Goal: Information Seeking & Learning: Learn about a topic

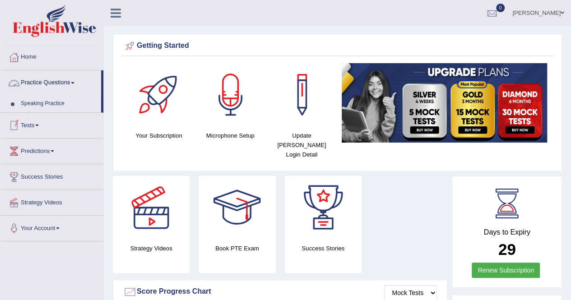
click at [74, 83] on span at bounding box center [73, 83] width 4 height 2
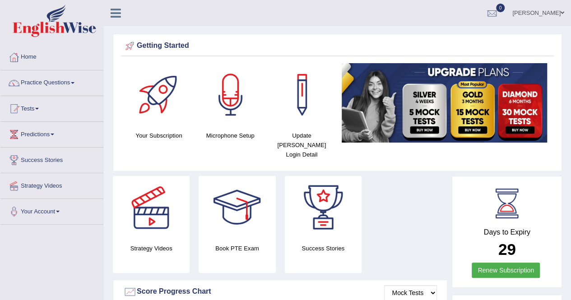
click at [58, 79] on link "Practice Questions" at bounding box center [51, 81] width 103 height 23
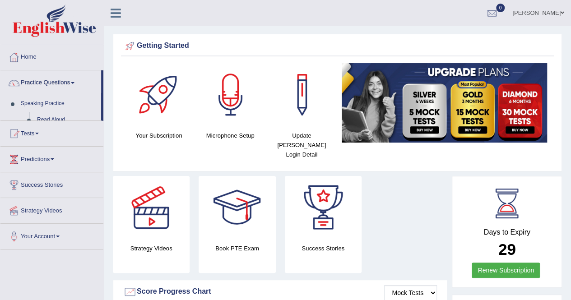
click at [58, 79] on link "Practice Questions" at bounding box center [50, 81] width 101 height 23
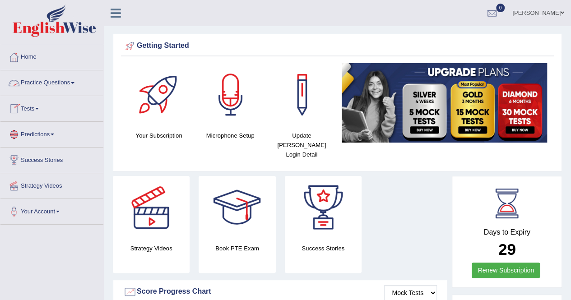
click at [77, 79] on link "Practice Questions" at bounding box center [51, 81] width 103 height 23
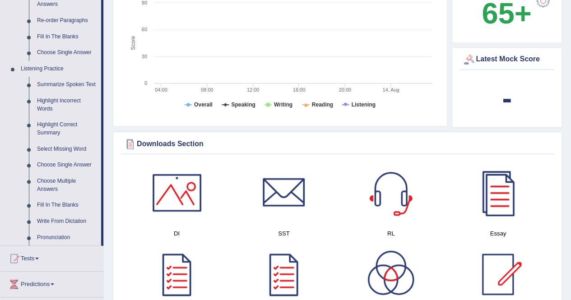
scroll to position [332, 0]
click at [58, 206] on link "Fill In The Blanks" at bounding box center [67, 205] width 68 height 16
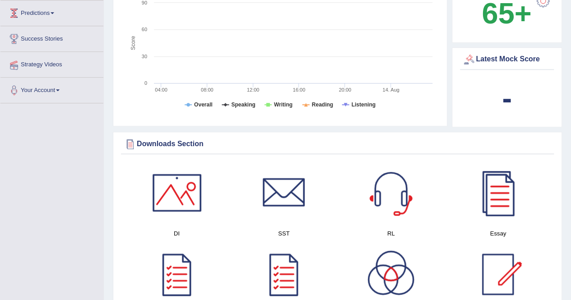
scroll to position [272, 0]
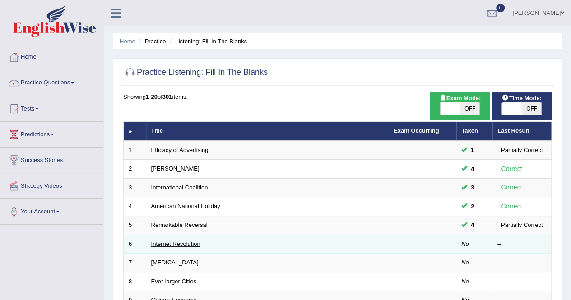
click at [186, 243] on link "Internet Revolution" at bounding box center [175, 244] width 49 height 7
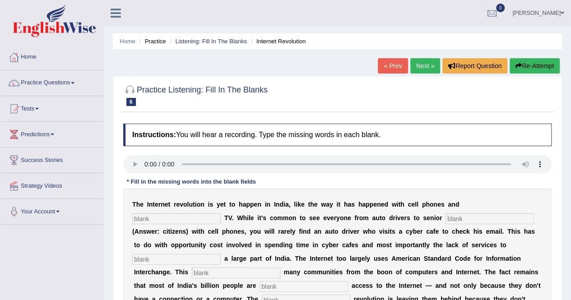
scroll to position [174, 0]
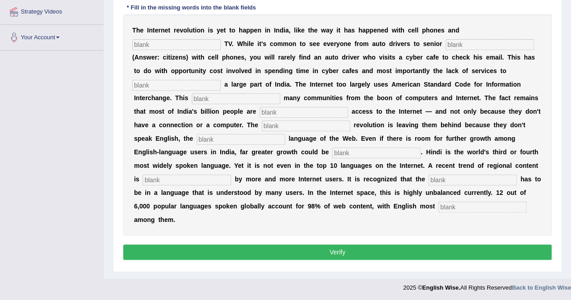
click at [175, 47] on input "text" at bounding box center [176, 44] width 88 height 11
click at [73, 70] on div "Toggle navigation Home Practice Questions Speaking Practice Read Aloud Repeat S…" at bounding box center [285, 61] width 571 height 471
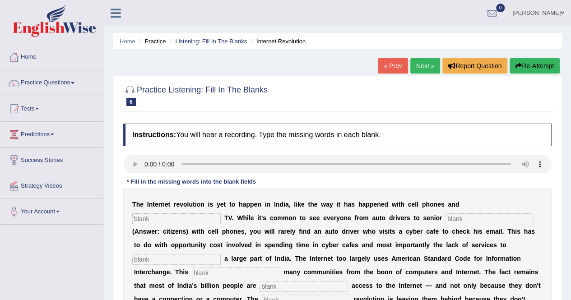
click at [174, 219] on input "text" at bounding box center [176, 219] width 88 height 11
type input "cable"
click at [454, 218] on input "text" at bounding box center [490, 219] width 88 height 11
type input "citizens"
click at [165, 258] on input "text" at bounding box center [176, 259] width 88 height 11
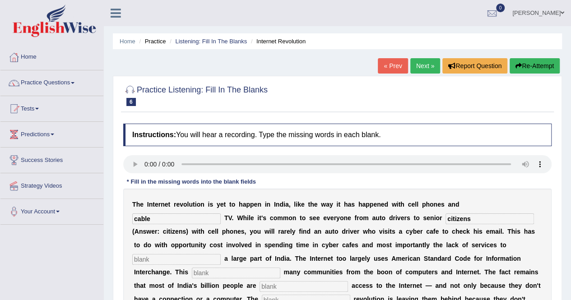
click at [191, 265] on div "T h e I n t e r n e t r e v o l u t i o n i s y e t t o h a p p e n i n I n d i…" at bounding box center [337, 299] width 428 height 221
click at [177, 260] on input "text" at bounding box center [176, 259] width 88 height 11
type input "target"
click at [219, 273] on input "text" at bounding box center [236, 273] width 88 height 11
type input "internet"
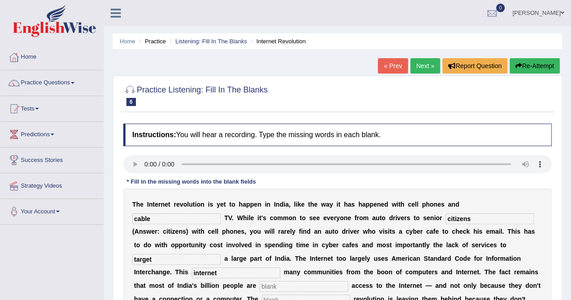
click at [284, 288] on input "text" at bounding box center [304, 286] width 88 height 11
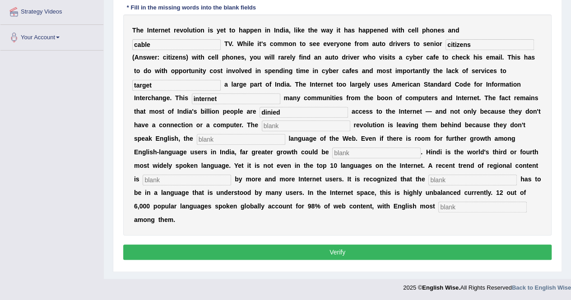
type input "dinied"
click at [298, 125] on input "text" at bounding box center [306, 126] width 88 height 11
type input "di"
click at [230, 138] on input "text" at bounding box center [241, 139] width 88 height 11
click at [337, 151] on input "text" at bounding box center [376, 153] width 88 height 11
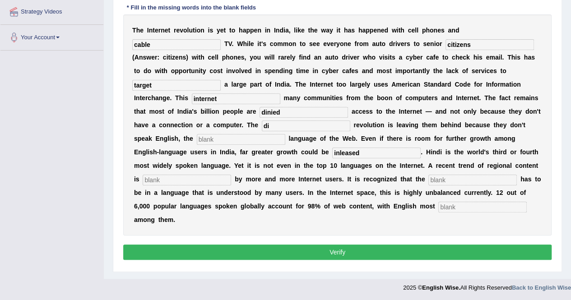
type input "inleased"
click at [162, 178] on input "text" at bounding box center [187, 180] width 88 height 11
type input "prfer"
click at [440, 179] on input "text" at bounding box center [472, 180] width 88 height 11
type input "content"
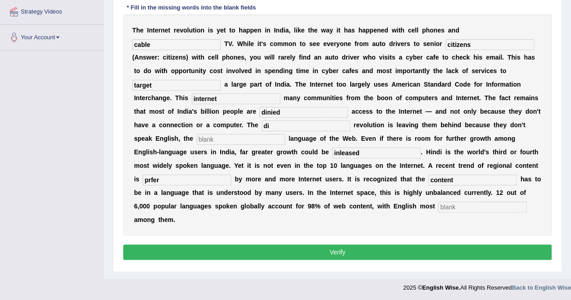
click at [454, 207] on input "text" at bounding box center [482, 207] width 88 height 11
type input "prominent"
click at [365, 152] on input "inleased" at bounding box center [376, 153] width 88 height 11
click at [339, 150] on input "inleased" at bounding box center [376, 153] width 88 height 11
type input "unleased"
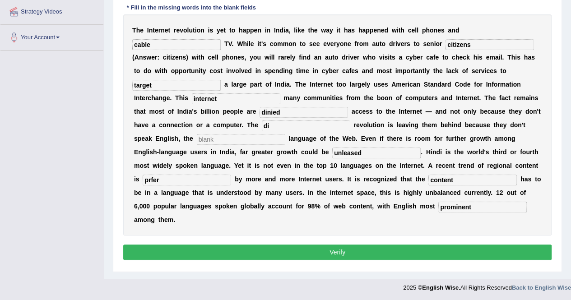
click at [203, 177] on input "prfer" at bounding box center [187, 180] width 88 height 11
type input "prefer"
click at [225, 140] on input "text" at bounding box center [241, 139] width 88 height 11
click at [275, 124] on input "di" at bounding box center [306, 126] width 88 height 11
type input "digital"
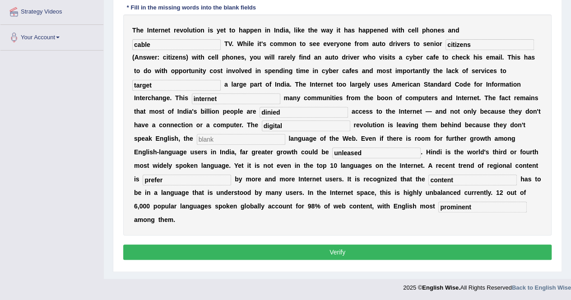
click at [286, 108] on input "dinied" at bounding box center [304, 112] width 88 height 11
click at [220, 138] on input "text" at bounding box center [241, 139] width 88 height 11
type input "popular"
click at [172, 82] on input "target" at bounding box center [176, 85] width 88 height 11
click at [333, 254] on button "Verify" at bounding box center [337, 252] width 428 height 15
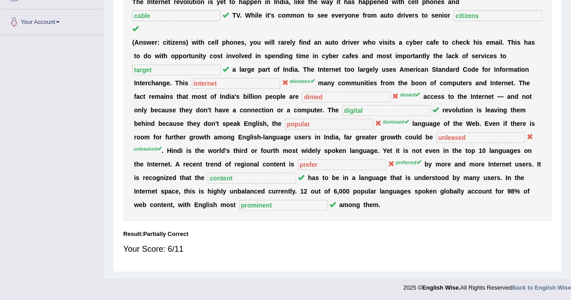
scroll to position [0, 0]
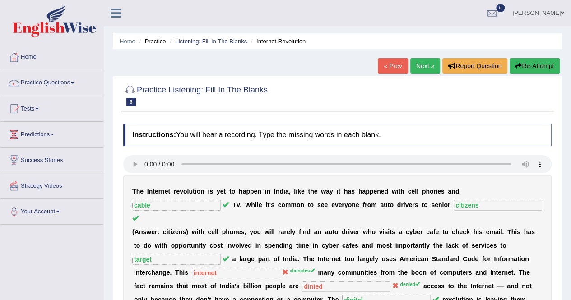
click at [427, 69] on link "Next »" at bounding box center [425, 65] width 30 height 15
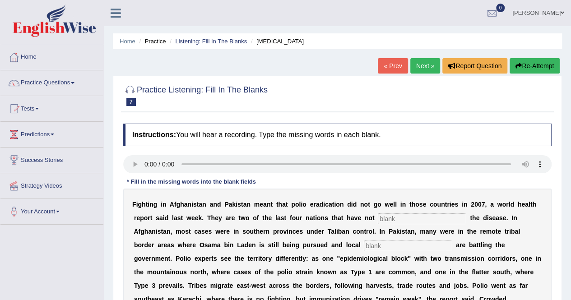
scroll to position [173, 0]
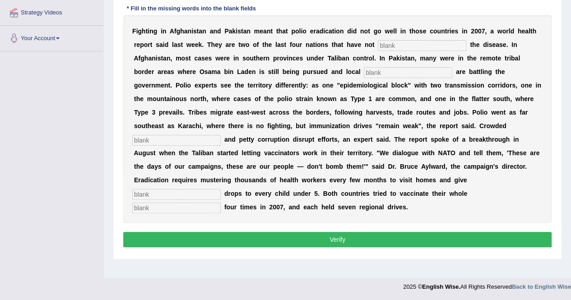
click at [392, 43] on input "text" at bounding box center [422, 45] width 88 height 11
type input "elimilated"
click at [386, 72] on input "text" at bounding box center [408, 72] width 88 height 11
type input "militants"
click at [161, 140] on input "text" at bounding box center [176, 140] width 88 height 11
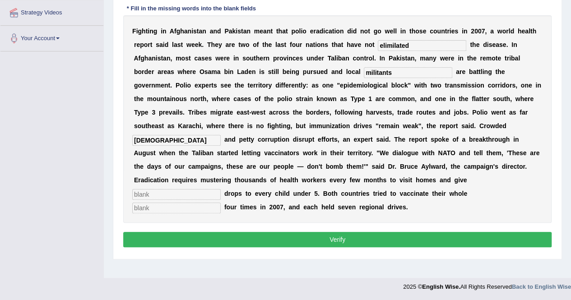
type input "islamed"
click at [170, 191] on input "text" at bounding box center [176, 194] width 88 height 11
type input "vaccine"
click at [169, 214] on div "F i g h t i n g i n A f g h a n i s t a n a n d P a k i s t a n m e a n t t h a…" at bounding box center [337, 119] width 428 height 208
click at [163, 206] on input "text" at bounding box center [176, 208] width 88 height 11
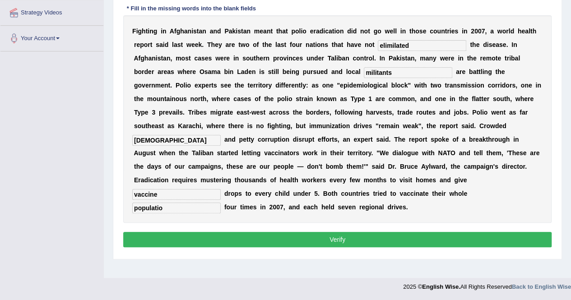
click at [140, 206] on input "populatio" at bounding box center [176, 208] width 88 height 11
click at [171, 206] on input "poppulatio" at bounding box center [176, 208] width 88 height 11
type input "poppulation"
click at [162, 139] on input "islamed" at bounding box center [176, 140] width 88 height 11
click at [395, 72] on input "militants" at bounding box center [408, 72] width 88 height 11
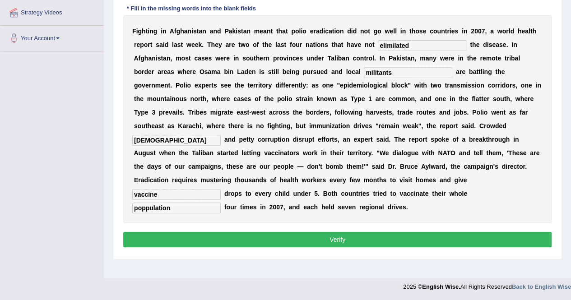
click at [158, 138] on input "islame" at bounding box center [176, 140] width 88 height 11
type input "islam"
click at [325, 242] on button "Verify" at bounding box center [337, 239] width 428 height 15
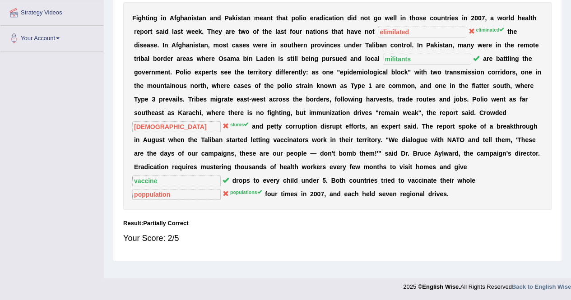
scroll to position [0, 0]
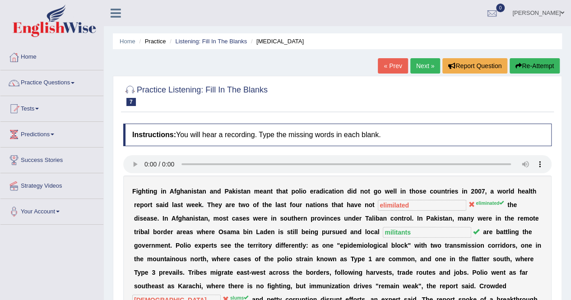
click at [528, 65] on button "Re-Attempt" at bounding box center [535, 65] width 50 height 15
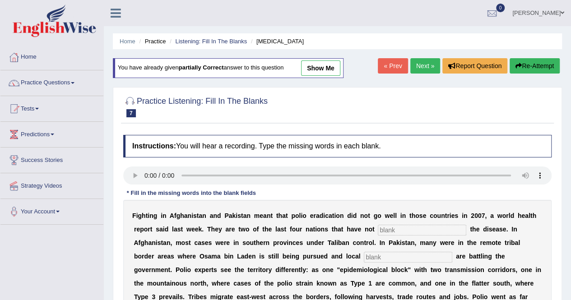
scroll to position [173, 0]
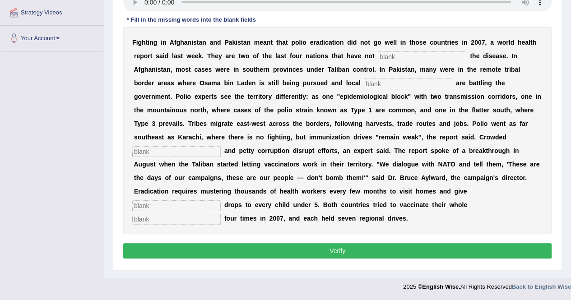
click at [393, 58] on input "text" at bounding box center [422, 56] width 88 height 11
type input "eliminated"
click at [385, 84] on input "text" at bounding box center [408, 84] width 88 height 11
type input "militants"
click at [174, 152] on input "text" at bounding box center [176, 151] width 88 height 11
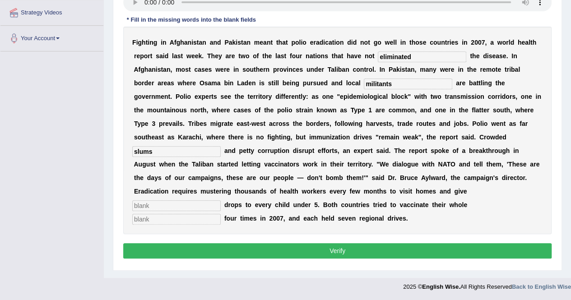
type input "slums"
click at [163, 204] on input "text" at bounding box center [176, 205] width 88 height 11
type input "vaccine"
click at [154, 218] on input "text" at bounding box center [176, 219] width 88 height 11
type input "populations"
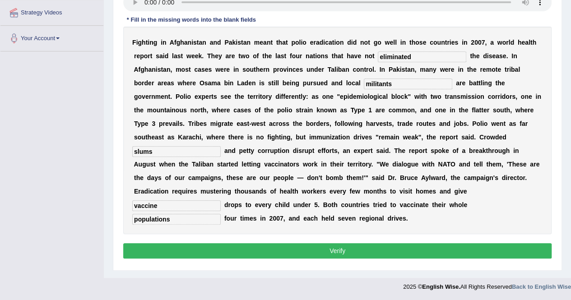
click at [195, 234] on div "Instructions: You will hear a recording. Type the missing words in each blank. …" at bounding box center [337, 111] width 433 height 309
click at [333, 251] on button "Verify" at bounding box center [337, 250] width 428 height 15
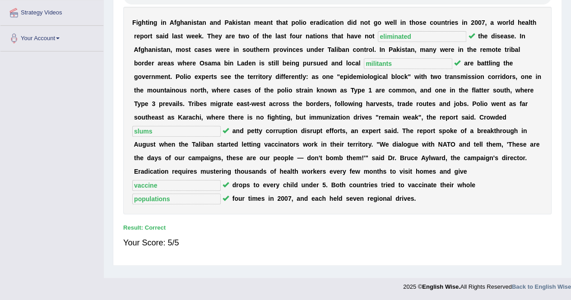
scroll to position [0, 0]
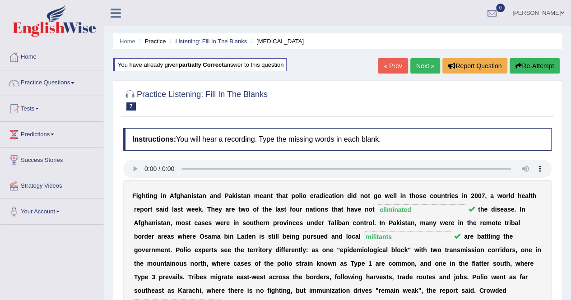
click at [423, 65] on link "Next »" at bounding box center [425, 65] width 30 height 15
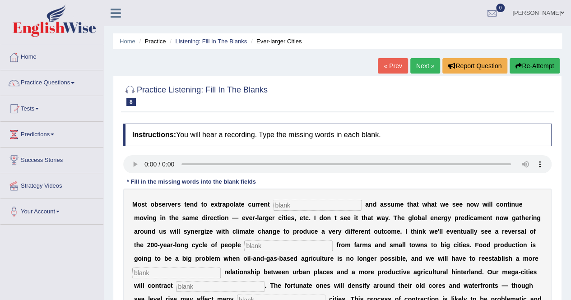
scroll to position [173, 0]
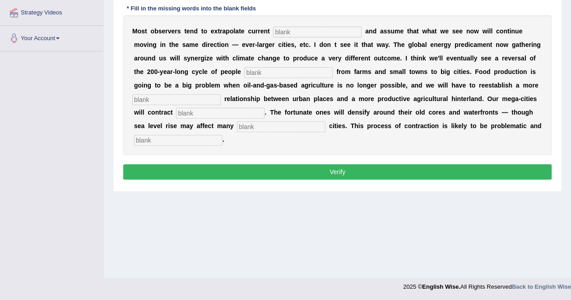
click at [297, 31] on input "text" at bounding box center [317, 32] width 88 height 11
type input "tamps"
click at [275, 69] on input "text" at bounding box center [288, 72] width 88 height 11
type input "moning"
click at [175, 101] on input "text" at bounding box center [176, 99] width 88 height 11
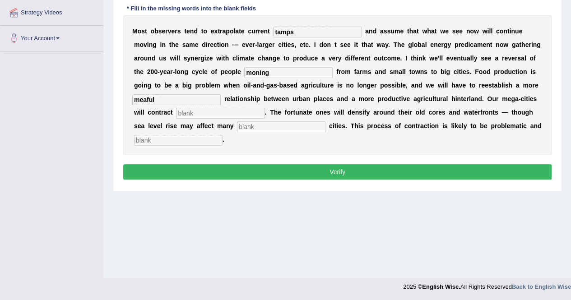
type input "meaful"
click at [211, 116] on input "text" at bounding box center [220, 113] width 88 height 11
type input "subcentialy"
click at [260, 127] on input "text" at bounding box center [281, 126] width 88 height 11
click at [170, 135] on input "text" at bounding box center [178, 140] width 88 height 11
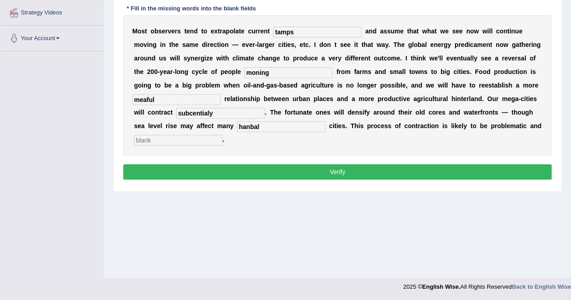
click at [165, 140] on input "text" at bounding box center [178, 140] width 88 height 11
click at [259, 126] on input "hanbal" at bounding box center [281, 126] width 88 height 11
click at [248, 125] on input "hanbal" at bounding box center [281, 126] width 88 height 11
type input "harbal"
click at [214, 114] on input "subcentialy" at bounding box center [220, 113] width 88 height 11
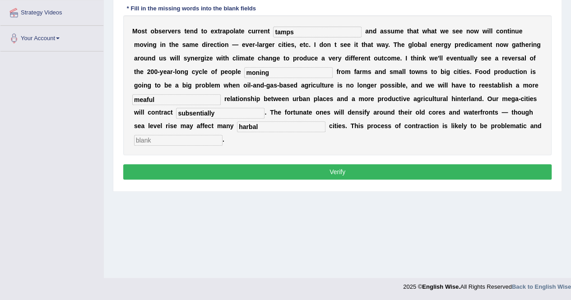
type input "subsentially"
click at [172, 98] on input "meaful" at bounding box center [176, 99] width 88 height 11
click at [153, 98] on input "meannful" at bounding box center [176, 99] width 88 height 11
type input "meaningful"
click at [274, 75] on input "moning" at bounding box center [288, 72] width 88 height 11
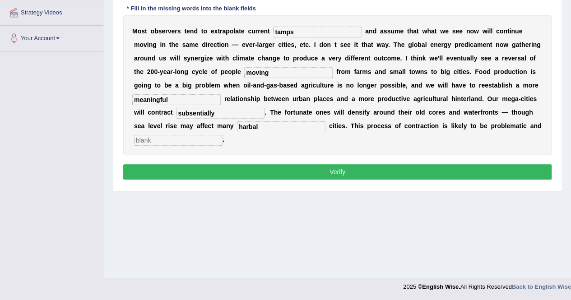
type input "moving"
click at [301, 33] on input "tamps" at bounding box center [317, 32] width 88 height 11
click at [302, 30] on input "tamps" at bounding box center [317, 32] width 88 height 11
click at [263, 125] on input "harbal" at bounding box center [281, 126] width 88 height 11
click at [199, 137] on input "text" at bounding box center [178, 140] width 88 height 11
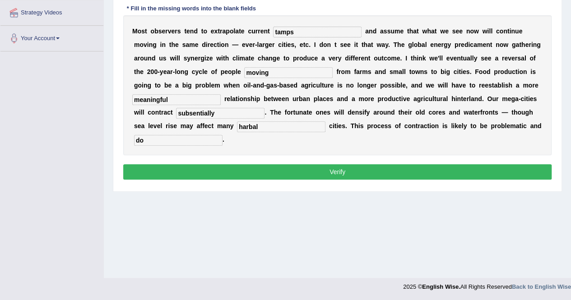
type input "d"
type input "disorderly"
click at [219, 112] on input "subsentially" at bounding box center [220, 113] width 88 height 11
type input "substentially"
click at [274, 139] on div "M o s t o b s e r v e r s t e n d t o e x t r a p o l a t e c u r r e n t tamps…" at bounding box center [337, 85] width 428 height 140
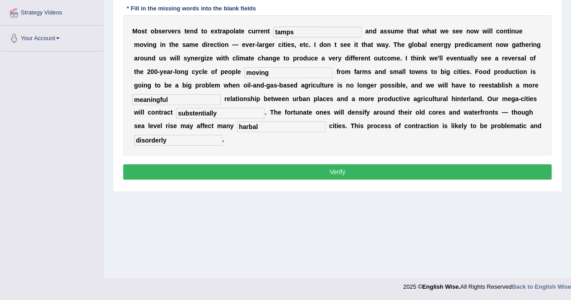
click at [296, 32] on input "tamps" at bounding box center [317, 32] width 88 height 11
type input "t"
type input "rample"
click at [345, 168] on button "Verify" at bounding box center [337, 171] width 428 height 15
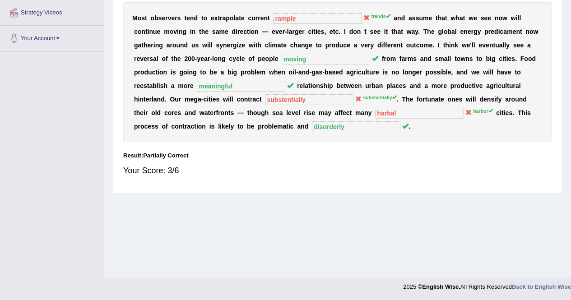
scroll to position [0, 0]
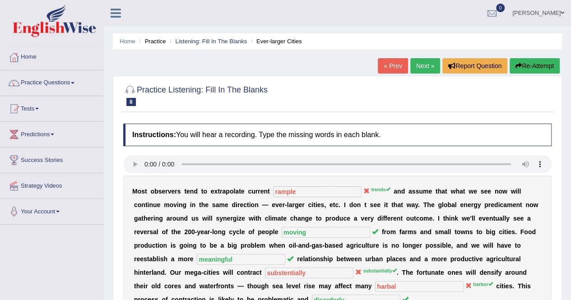
click at [530, 67] on button "Re-Attempt" at bounding box center [535, 65] width 50 height 15
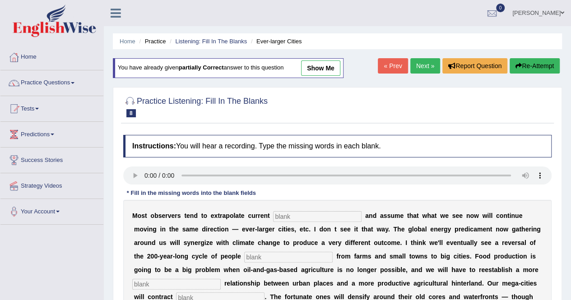
click at [289, 215] on input "text" at bounding box center [317, 216] width 88 height 11
type input "trends"
click at [262, 257] on input "text" at bounding box center [288, 257] width 88 height 11
type input "moving"
click at [200, 283] on input "text" at bounding box center [176, 284] width 88 height 11
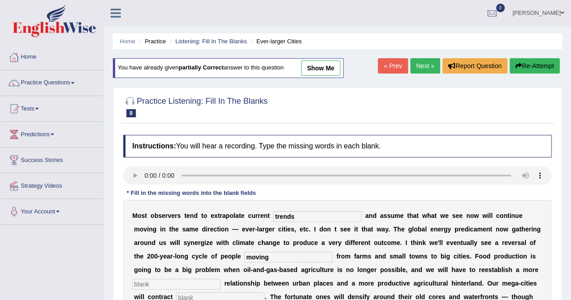
scroll to position [173, 0]
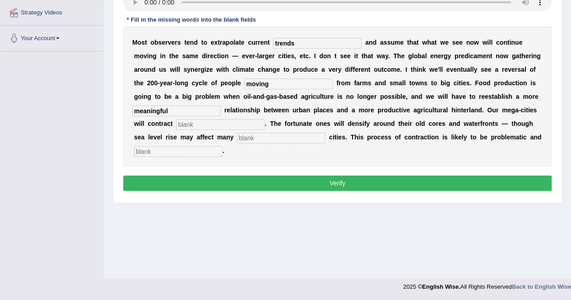
type input "meaningful"
click at [199, 125] on input "text" at bounding box center [220, 124] width 88 height 11
type input "substan"
click at [245, 137] on input "text" at bounding box center [281, 138] width 88 height 11
type input "harbor"
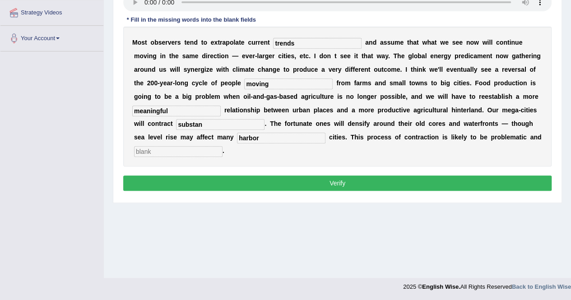
click at [195, 146] on input "text" at bounding box center [178, 151] width 88 height 11
type input "disorderly"
click at [205, 124] on input "substan" at bounding box center [220, 124] width 88 height 11
type input "substantially"
click at [257, 156] on div "M o s t o b s e r v e r s t e n d t o e x t r a p o l a t e c u r r e n t trend…" at bounding box center [337, 97] width 428 height 140
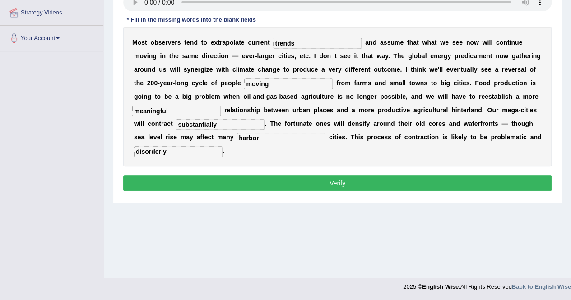
click at [335, 184] on button "Verify" at bounding box center [337, 183] width 428 height 15
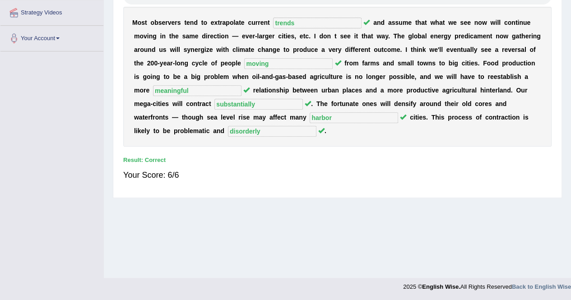
scroll to position [0, 0]
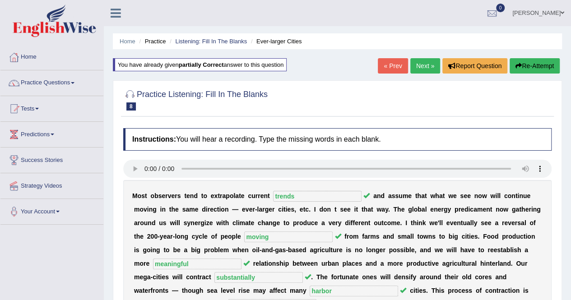
click at [428, 66] on link "Next »" at bounding box center [425, 65] width 30 height 15
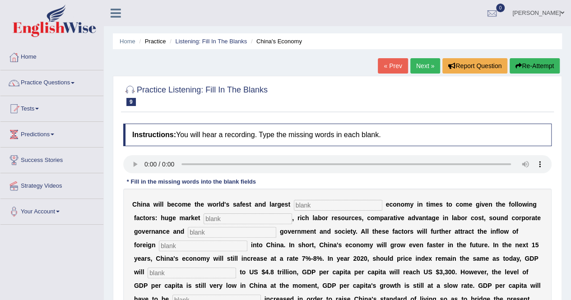
click at [301, 206] on input "text" at bounding box center [338, 205] width 88 height 11
type input "invetmetn"
click at [225, 216] on input "text" at bounding box center [248, 219] width 88 height 11
type input "potential"
click at [211, 233] on input "text" at bounding box center [232, 232] width 88 height 11
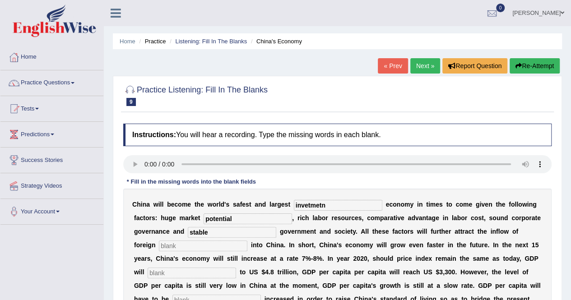
type input "stable"
click at [159, 246] on input "text" at bounding box center [203, 246] width 88 height 11
type input "capital"
click at [163, 276] on input "text" at bounding box center [192, 273] width 88 height 11
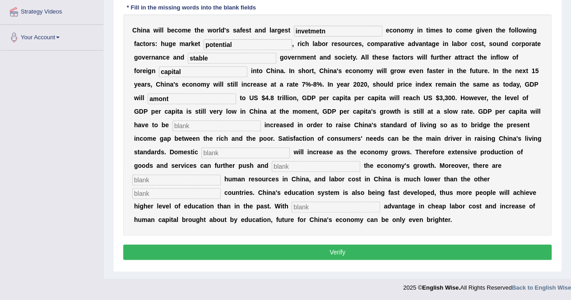
type input "amont"
click at [188, 126] on input "text" at bounding box center [216, 126] width 88 height 11
type input "futther"
click at [233, 153] on input "text" at bounding box center [245, 153] width 88 height 11
type input "demand"
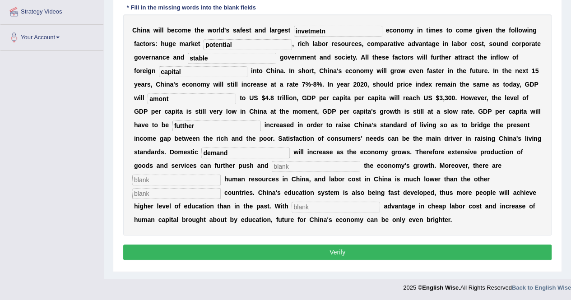
click at [284, 167] on input "text" at bounding box center [316, 166] width 88 height 11
type input "sustan"
click at [182, 179] on input "text" at bounding box center [176, 180] width 88 height 11
click at [182, 196] on input "text" at bounding box center [176, 193] width 88 height 11
click at [309, 209] on input "text" at bounding box center [336, 207] width 88 height 11
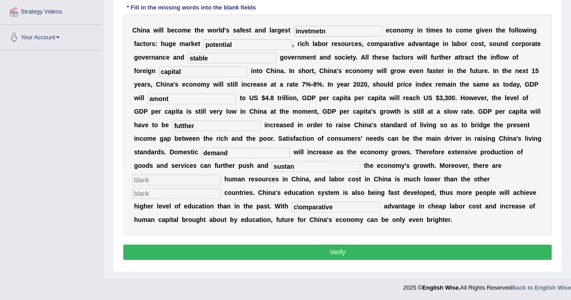
scroll to position [0, 0]
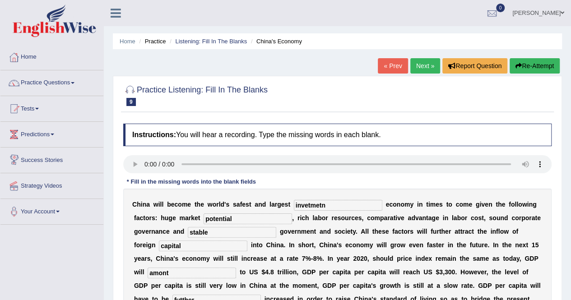
type input "c\omparative"
click at [331, 205] on input "invetmetn" at bounding box center [338, 205] width 88 height 11
type input "invetment"
click at [239, 217] on input "potential" at bounding box center [248, 219] width 88 height 11
click at [219, 233] on input "stable" at bounding box center [232, 232] width 88 height 11
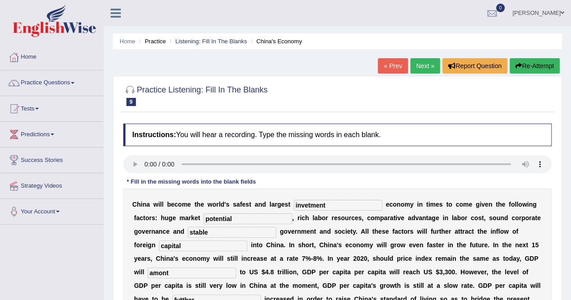
click at [166, 247] on input "capital" at bounding box center [203, 246] width 88 height 11
click at [159, 273] on input "amont" at bounding box center [192, 273] width 88 height 11
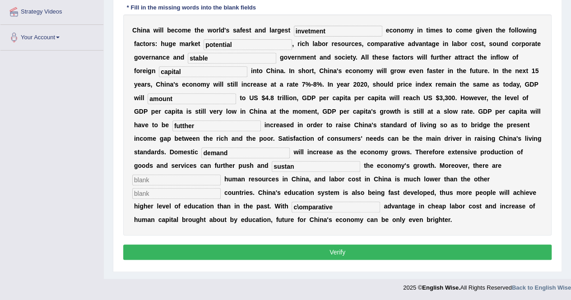
type input "amount"
click at [191, 177] on input "text" at bounding box center [176, 180] width 88 height 11
type input "abomdan"
click at [167, 196] on input "text" at bounding box center [176, 193] width 88 height 11
type input "indutialise"
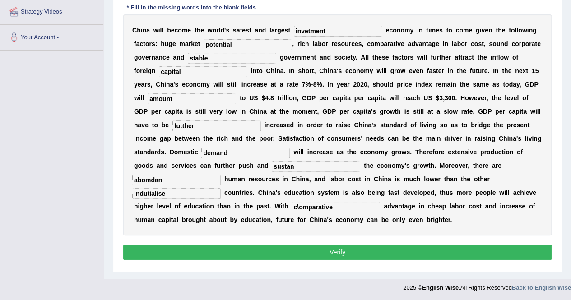
click at [299, 207] on input "c\omparative" at bounding box center [336, 207] width 88 height 11
click at [337, 208] on input "comparative" at bounding box center [336, 207] width 88 height 11
type input "comparative"
click at [169, 192] on input "indutialise" at bounding box center [176, 193] width 88 height 11
type input "industrized"
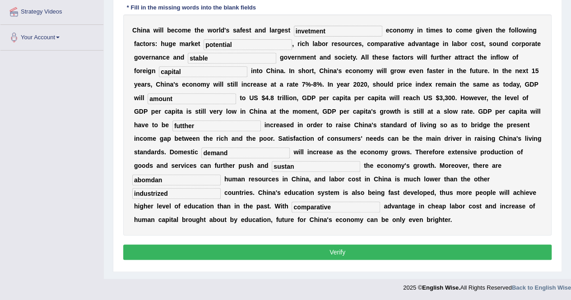
click at [167, 180] on input "abomdan" at bounding box center [176, 180] width 88 height 11
type input "abandoned"
click at [93, 171] on div "Toggle navigation Home Practice Questions Speaking Practice Read Aloud Repeat S…" at bounding box center [285, 61] width 571 height 471
click at [246, 153] on input "demand" at bounding box center [245, 153] width 88 height 11
click at [176, 124] on input "futther" at bounding box center [216, 126] width 88 height 11
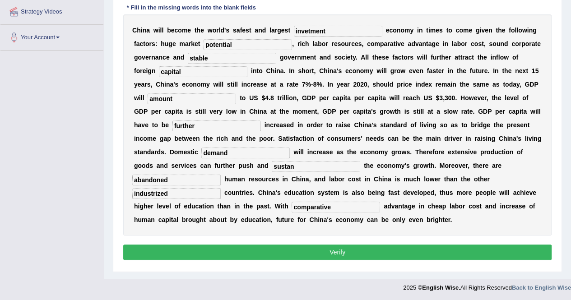
click at [199, 125] on input "further" at bounding box center [216, 126] width 88 height 11
type input "further"
click at [307, 31] on input "invetment" at bounding box center [338, 31] width 88 height 11
click at [338, 29] on input "investment" at bounding box center [338, 31] width 88 height 11
type input "investment"
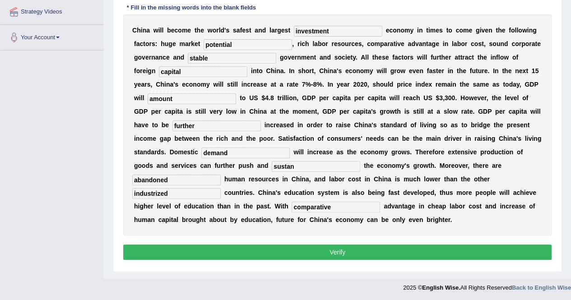
click at [160, 193] on input "industrized" at bounding box center [176, 193] width 88 height 11
click at [90, 191] on div "Toggle navigation Home Practice Questions Speaking Practice Read Aloud Repeat S…" at bounding box center [285, 61] width 571 height 471
click at [167, 193] on input "industrised" at bounding box center [176, 193] width 88 height 11
type input "industrilised"
click at [65, 212] on div "Toggle navigation Home Practice Questions Speaking Practice Read Aloud Repeat S…" at bounding box center [285, 61] width 571 height 471
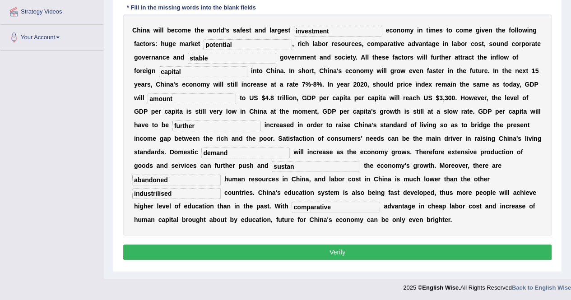
click at [334, 249] on button "Verify" at bounding box center [337, 252] width 428 height 15
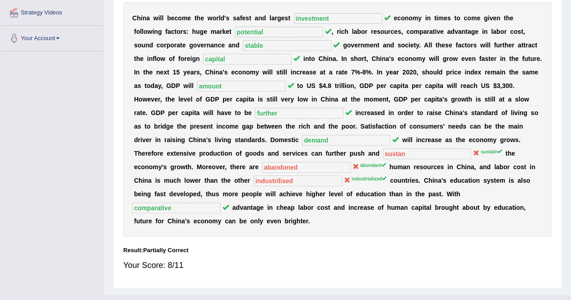
scroll to position [0, 0]
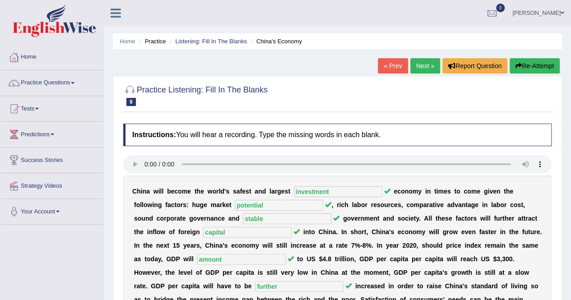
click at [530, 65] on button "Re-Attempt" at bounding box center [535, 65] width 50 height 15
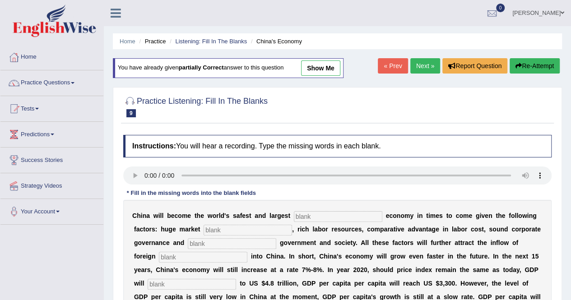
scroll to position [185, 0]
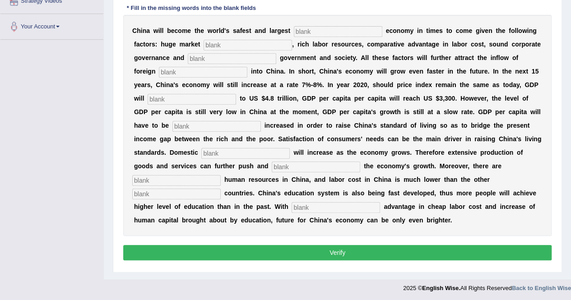
click at [312, 29] on input "text" at bounding box center [338, 31] width 88 height 11
type input "investent"
click at [235, 45] on input "text" at bounding box center [248, 45] width 88 height 11
type input "potential"
click at [212, 60] on input "text" at bounding box center [232, 58] width 88 height 11
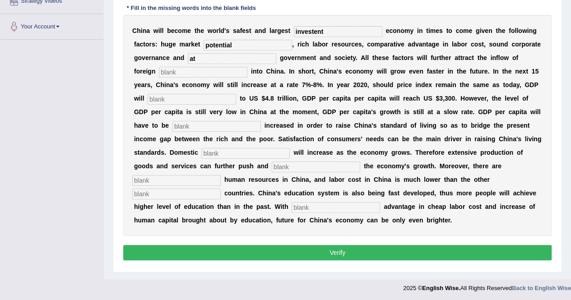
type input "a"
type input "stable"
click at [193, 77] on div "C h i n a w i l l b e c o m e t h e w o r l d ' s s a f e s t a n d l a r g e s…" at bounding box center [337, 125] width 428 height 221
click at [190, 72] on input "text" at bounding box center [203, 72] width 88 height 11
type input "capital"
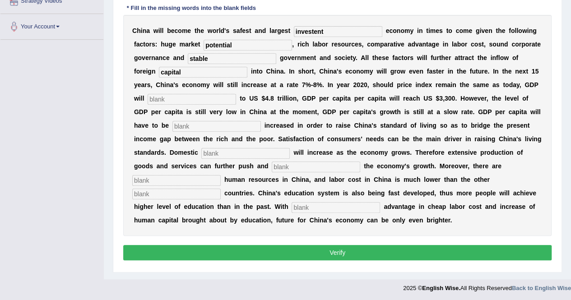
click at [182, 95] on input "text" at bounding box center [192, 99] width 88 height 11
type input "amount"
click at [182, 122] on input "text" at bounding box center [216, 126] width 88 height 11
type input "durther"
click at [229, 152] on input "text" at bounding box center [245, 153] width 88 height 11
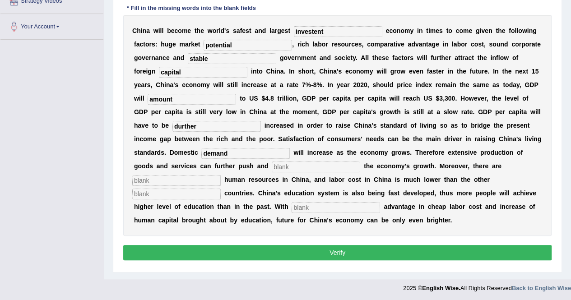
type input "demand"
click at [287, 167] on input "text" at bounding box center [316, 167] width 88 height 11
type input "sustain"
click at [178, 181] on input "text" at bounding box center [176, 180] width 88 height 11
type input "anb"
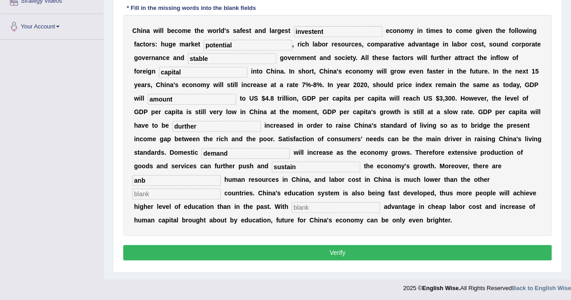
click at [156, 195] on input "text" at bounding box center [176, 194] width 88 height 11
type input "indutral"
click at [307, 208] on input "text" at bounding box center [336, 207] width 88 height 11
type input "comparative"
click at [171, 193] on input "indutral" at bounding box center [176, 194] width 88 height 11
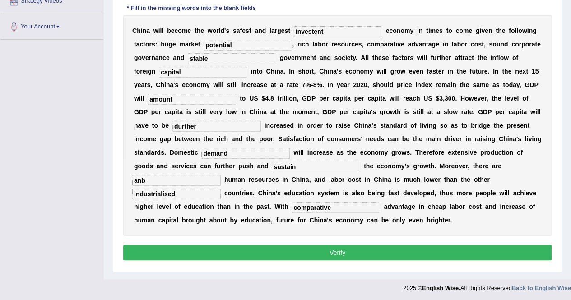
type input "industrialised"
click at [157, 180] on input "anb" at bounding box center [176, 180] width 88 height 11
click at [141, 179] on input "anbundant" at bounding box center [176, 180] width 88 height 11
type input "abundant"
click at [298, 167] on input "sustain" at bounding box center [316, 167] width 88 height 11
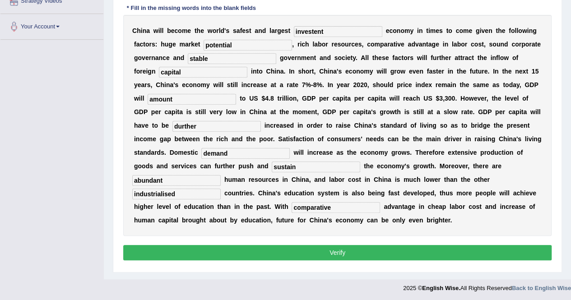
click at [181, 126] on input "durther" at bounding box center [216, 126] width 88 height 11
type input "d"
type input "further"
click at [325, 32] on input "investent" at bounding box center [338, 31] width 88 height 11
type input "investment"
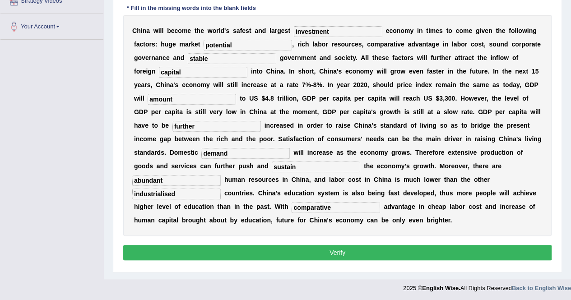
click at [333, 251] on button "Verify" at bounding box center [337, 252] width 428 height 15
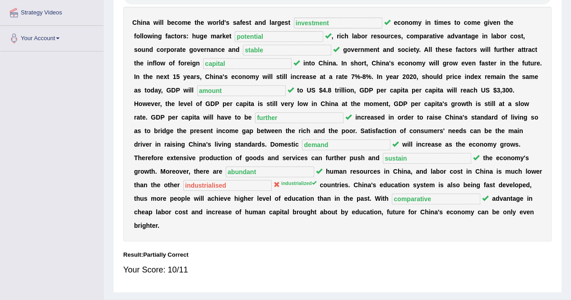
scroll to position [0, 0]
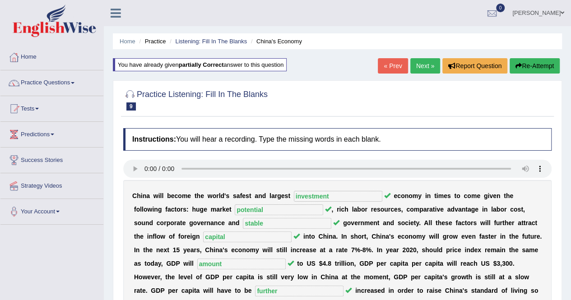
click at [426, 67] on link "Next »" at bounding box center [425, 65] width 30 height 15
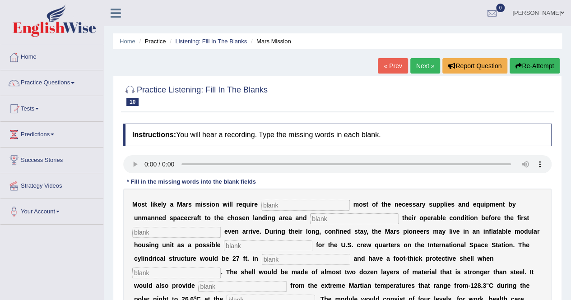
click at [277, 205] on input "text" at bounding box center [305, 205] width 88 height 11
type input "tranpoting"
click at [324, 219] on input "text" at bounding box center [354, 219] width 88 height 11
type input "confimng"
click at [164, 234] on input "text" at bounding box center [176, 232] width 88 height 11
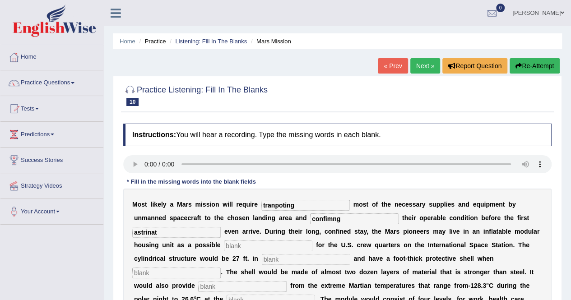
type input "astrinat"
click at [244, 245] on input "text" at bounding box center [268, 246] width 88 height 11
type input "rapment"
click at [281, 259] on input "text" at bounding box center [306, 259] width 88 height 11
type input "diameter"
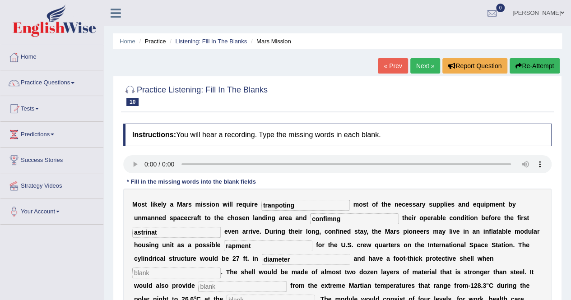
click at [193, 274] on input "text" at bounding box center [176, 273] width 88 height 11
type input "infalted"
click at [216, 287] on input "text" at bounding box center [242, 286] width 88 height 11
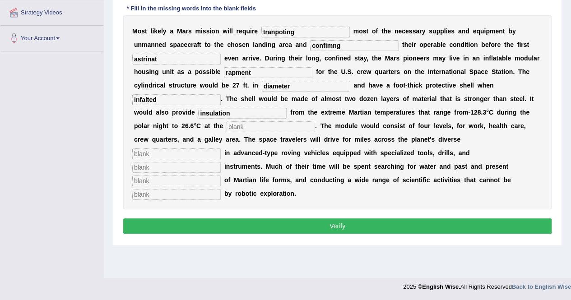
type input "insulation"
click at [254, 128] on input "text" at bounding box center [271, 126] width 88 height 11
type input "equartoe"
click at [179, 151] on input "text" at bounding box center [176, 154] width 88 height 11
type input "terin"
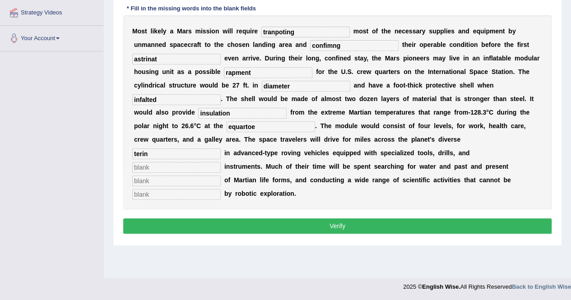
click at [161, 170] on input "text" at bounding box center [176, 167] width 88 height 11
type input "electrical"
click at [161, 180] on input "text" at bounding box center [176, 181] width 88 height 11
type input "evidenct"
click at [161, 194] on input "text" at bounding box center [176, 194] width 88 height 11
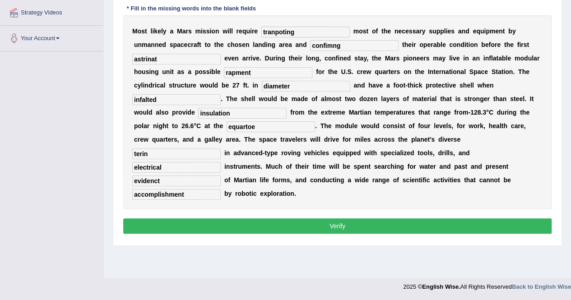
type input "accomplishment"
click at [163, 180] on input "evidenct" at bounding box center [176, 181] width 88 height 11
type input "evident"
click at [154, 154] on input "terin" at bounding box center [176, 154] width 88 height 11
type input "terrain"
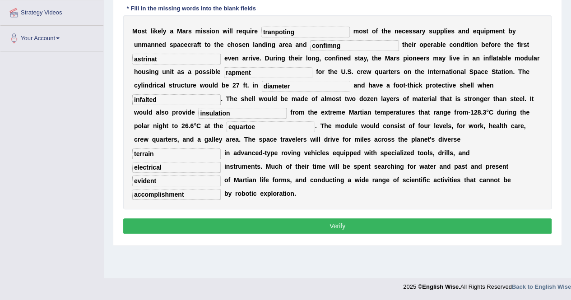
click at [260, 127] on input "equartoe" at bounding box center [271, 126] width 88 height 11
type input "equator"
click at [233, 112] on input "insulation" at bounding box center [242, 113] width 88 height 11
click at [159, 99] on input "infalted" at bounding box center [176, 99] width 88 height 11
type input "inflated"
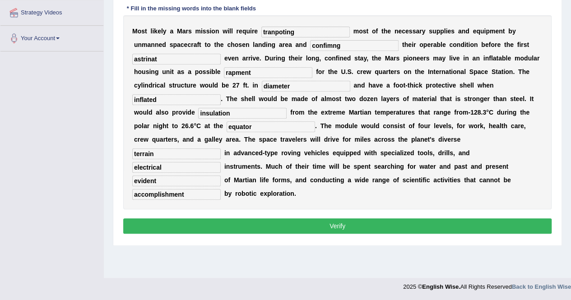
click at [294, 85] on input "diameter" at bounding box center [306, 86] width 88 height 11
click at [253, 68] on input "rapment" at bounding box center [268, 72] width 88 height 11
click at [230, 72] on input "rrplacement" at bounding box center [268, 72] width 88 height 11
type input "replacement"
click at [194, 60] on input "astrinat" at bounding box center [176, 59] width 88 height 11
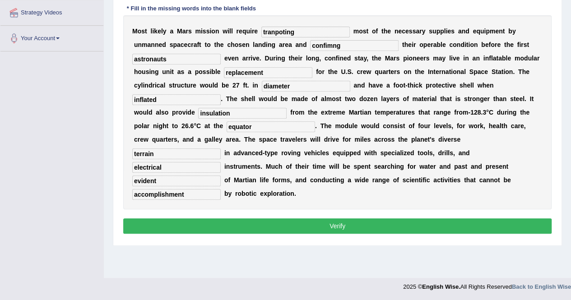
type input "astronauts"
click at [346, 47] on input "confimng" at bounding box center [354, 45] width 88 height 11
type input "confirming"
click at [298, 33] on input "tranpoting" at bounding box center [305, 32] width 88 height 11
type input "transporting"
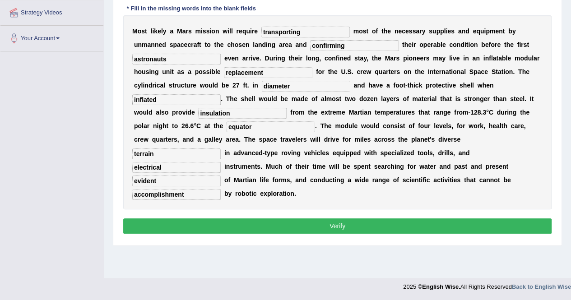
click at [341, 224] on button "Verify" at bounding box center [337, 226] width 428 height 15
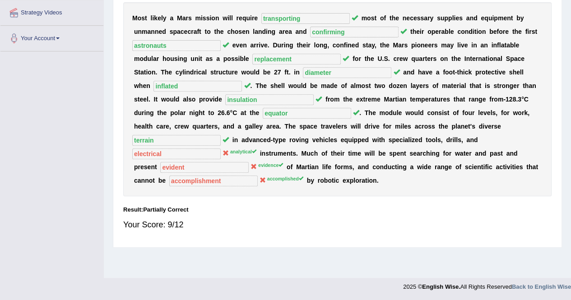
scroll to position [0, 0]
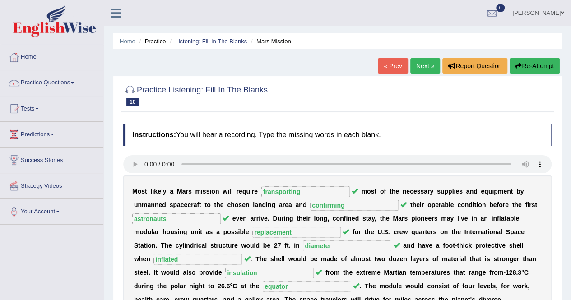
click at [535, 70] on button "Re-Attempt" at bounding box center [535, 65] width 50 height 15
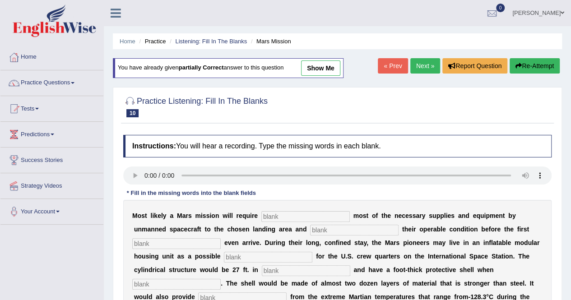
scroll to position [173, 0]
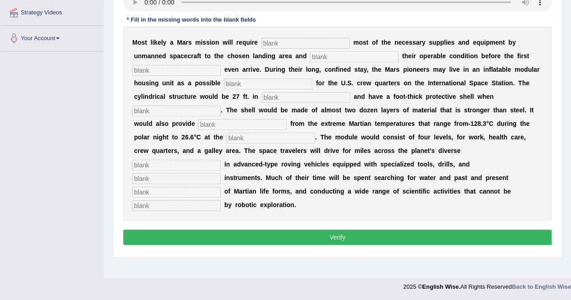
click at [289, 43] on input "text" at bounding box center [305, 43] width 88 height 11
type input "transporting"
click at [176, 71] on input "text" at bounding box center [176, 70] width 88 height 11
click at [326, 56] on input "text" at bounding box center [354, 56] width 88 height 11
type input "confirming"
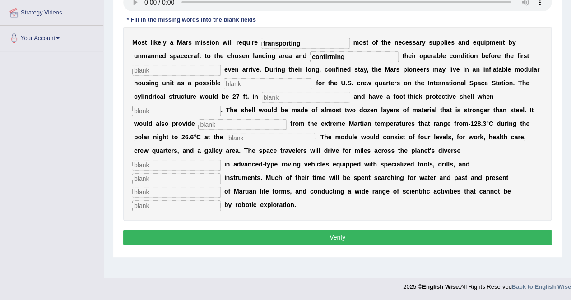
click at [168, 72] on input "text" at bounding box center [176, 70] width 88 height 11
type input "astrona"
click at [234, 84] on input "text" at bounding box center [268, 84] width 88 height 11
type input "replacement"
click at [279, 99] on input "text" at bounding box center [306, 97] width 88 height 11
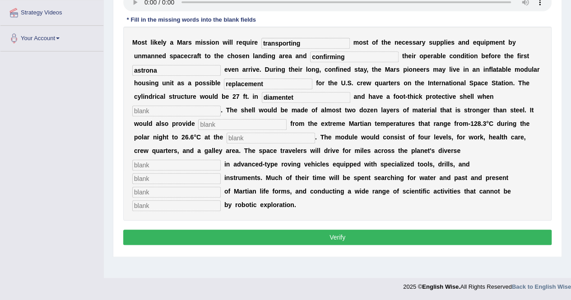
type input "diamentet"
click at [189, 109] on input "text" at bounding box center [176, 111] width 88 height 11
type input "inflated"
click at [217, 123] on input "text" at bounding box center [242, 124] width 88 height 11
type input "insulation"
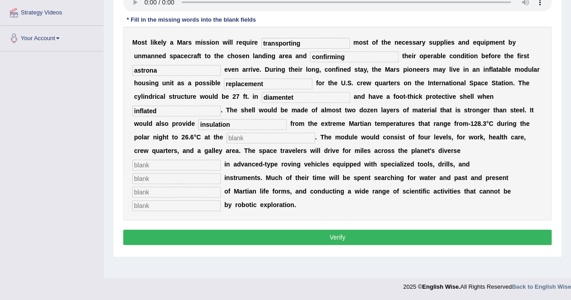
click at [244, 137] on input "text" at bounding box center [271, 138] width 88 height 11
click at [250, 137] on input "text" at bounding box center [271, 138] width 88 height 11
type input "equator"
click at [184, 160] on input "text" at bounding box center [176, 165] width 88 height 11
type input "terain"
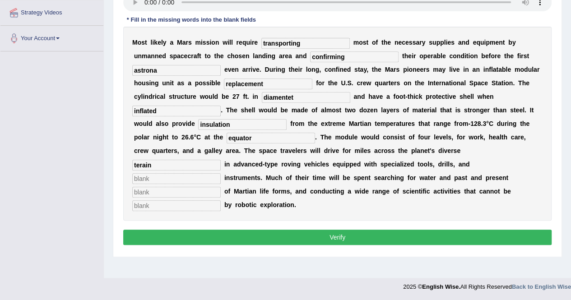
click at [158, 177] on input "text" at bounding box center [176, 178] width 88 height 11
type input "analytical"
click at [157, 192] on input "text" at bounding box center [176, 192] width 88 height 11
type input "evidence"
click at [147, 205] on input "text" at bounding box center [176, 205] width 88 height 11
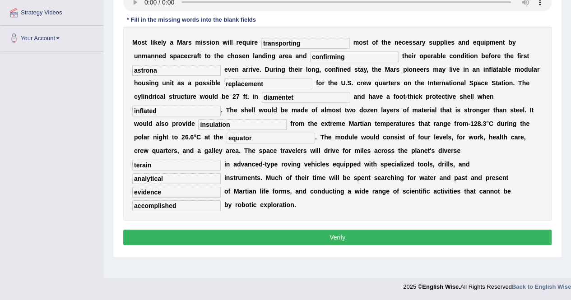
type input "accomplished"
click at [139, 165] on input "terain" at bounding box center [176, 165] width 88 height 11
type input "terrain"
click at [295, 96] on input "diamentet" at bounding box center [306, 97] width 88 height 11
type input "diameter"
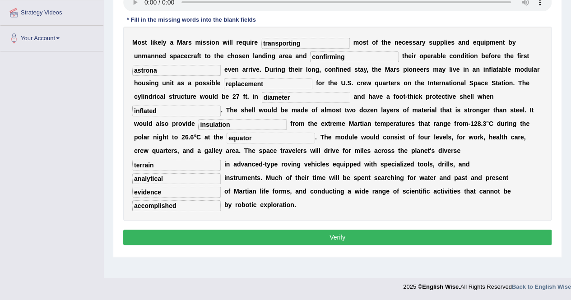
click at [162, 70] on input "astrona" at bounding box center [176, 70] width 88 height 11
type input "astronauts"
click at [307, 43] on input "transporting" at bounding box center [305, 43] width 88 height 11
click at [304, 234] on button "Verify" at bounding box center [337, 237] width 428 height 15
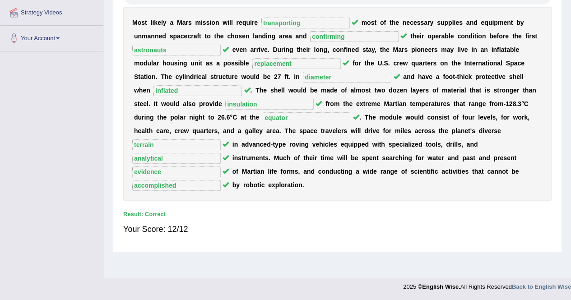
scroll to position [0, 0]
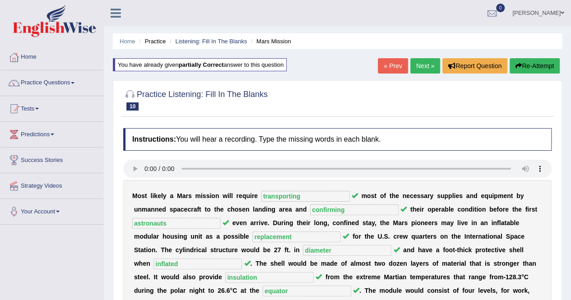
click at [420, 63] on link "Next »" at bounding box center [425, 65] width 30 height 15
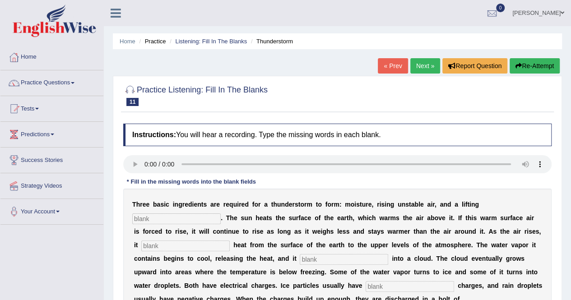
click at [397, 266] on div "Instructions: You will hear a recording. Type the missing words in each blank. …" at bounding box center [337, 260] width 433 height 282
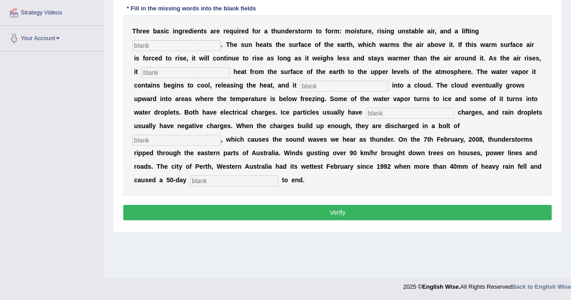
click at [184, 43] on input "text" at bounding box center [176, 45] width 88 height 11
type input "mechanism"
click at [167, 73] on input "text" at bounding box center [185, 72] width 88 height 11
type input "tansfer"
click at [335, 86] on input "text" at bounding box center [344, 86] width 88 height 11
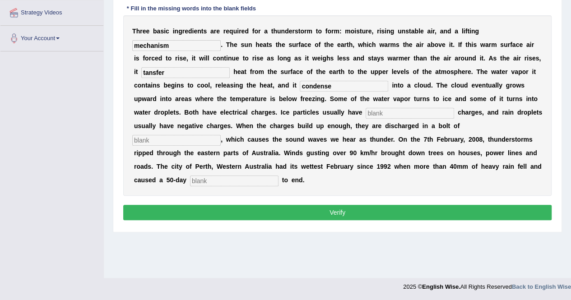
type input "condense"
click at [386, 116] on input "text" at bounding box center [410, 113] width 88 height 11
type input "positive"
click at [177, 143] on input "text" at bounding box center [176, 140] width 88 height 11
type input "lihtning"
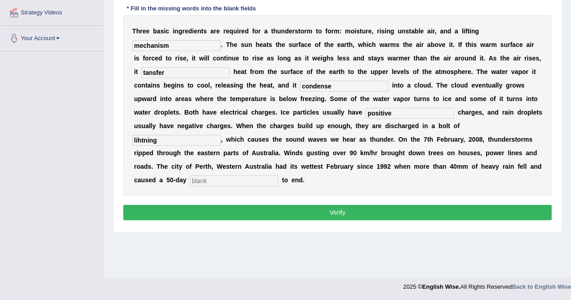
click at [215, 180] on input "text" at bounding box center [234, 181] width 88 height 11
type input "drought"
click at [163, 141] on input "lihtning" at bounding box center [176, 140] width 88 height 11
type input "lightning"
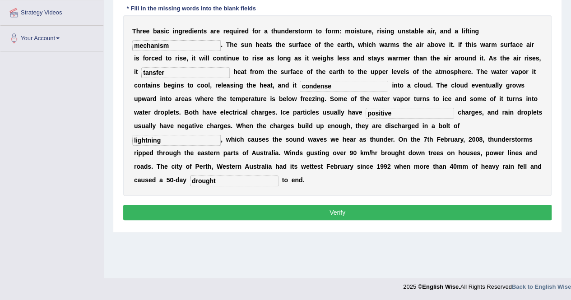
click at [334, 85] on input "condense" at bounding box center [344, 86] width 88 height 11
type input "condenses"
click at [159, 75] on input "tansfer" at bounding box center [185, 72] width 88 height 11
click at [141, 72] on input "tansfer" at bounding box center [185, 72] width 88 height 11
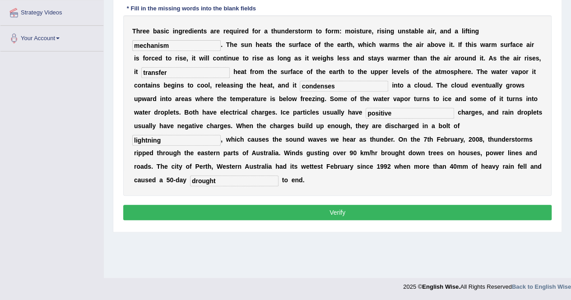
type input "transfer"
click at [176, 44] on input "mechanism" at bounding box center [176, 45] width 88 height 11
click at [338, 211] on button "Verify" at bounding box center [337, 212] width 428 height 15
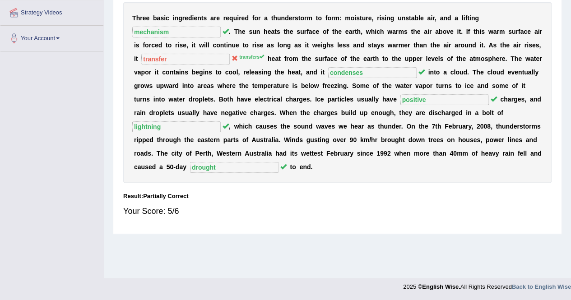
scroll to position [0, 0]
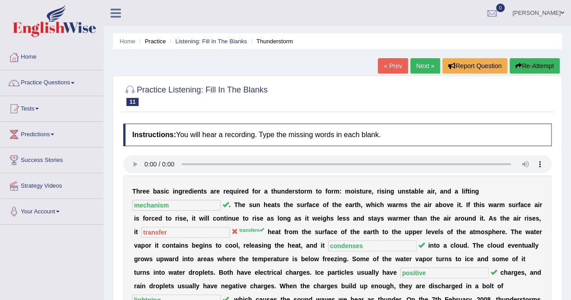
click at [542, 63] on button "Re-Attempt" at bounding box center [535, 65] width 50 height 15
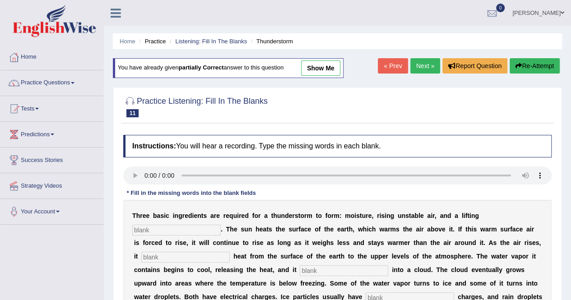
scroll to position [173, 0]
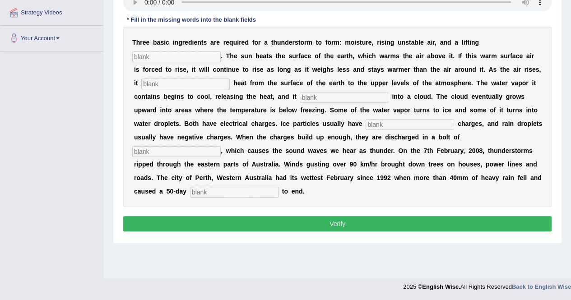
click at [175, 55] on input "text" at bounding box center [176, 56] width 88 height 11
type input "chanisam"
click at [155, 84] on input "text" at bounding box center [185, 84] width 88 height 11
type input "transfers"
click at [312, 96] on input "text" at bounding box center [344, 97] width 88 height 11
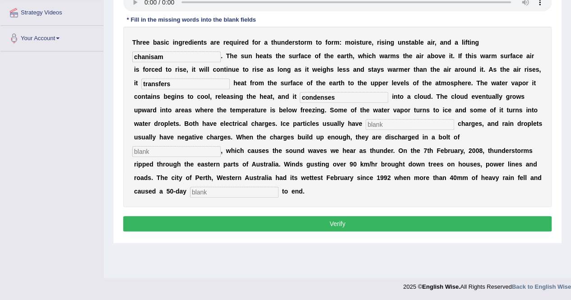
type input "condenses"
click at [376, 125] on input "text" at bounding box center [410, 124] width 88 height 11
type input "positive"
click at [176, 152] on input "text" at bounding box center [176, 151] width 88 height 11
type input "lightning"
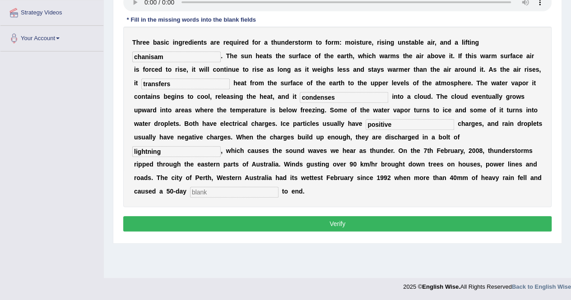
click at [222, 191] on input "text" at bounding box center [234, 192] width 88 height 11
type input "drought"
click at [171, 151] on input "lightning" at bounding box center [176, 151] width 88 height 11
click at [170, 56] on input "chanisam" at bounding box center [176, 56] width 88 height 11
type input "c"
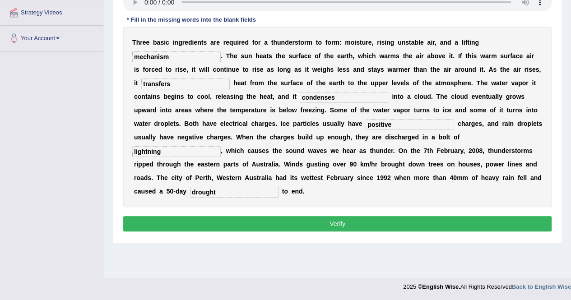
click at [190, 55] on input "mechanism" at bounding box center [176, 56] width 88 height 11
type input "mechanism"
click at [315, 219] on button "Verify" at bounding box center [337, 223] width 428 height 15
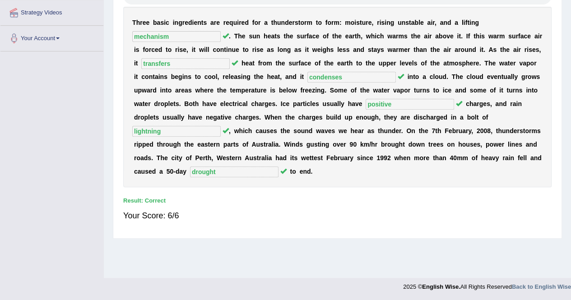
scroll to position [0, 0]
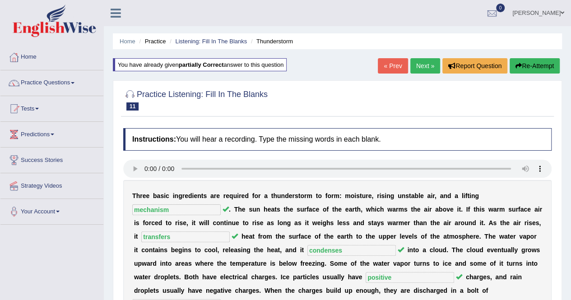
click at [421, 67] on link "Next »" at bounding box center [425, 65] width 30 height 15
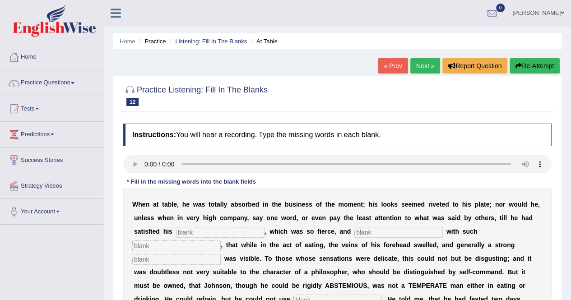
scroll to position [173, 0]
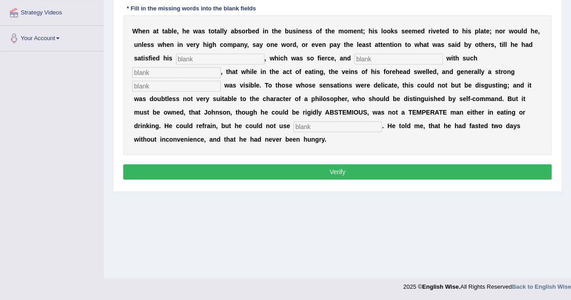
click at [198, 58] on input "text" at bounding box center [220, 59] width 88 height 11
click at [368, 60] on input "text" at bounding box center [398, 59] width 88 height 11
click at [206, 57] on input "apptote" at bounding box center [220, 59] width 88 height 11
type input "a"
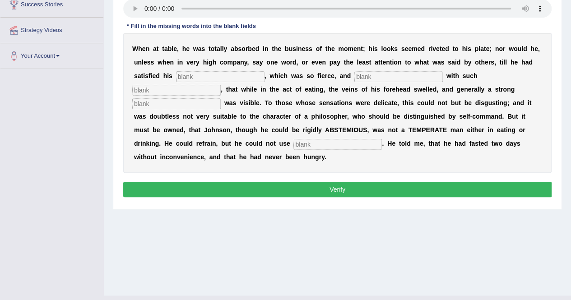
scroll to position [155, 0]
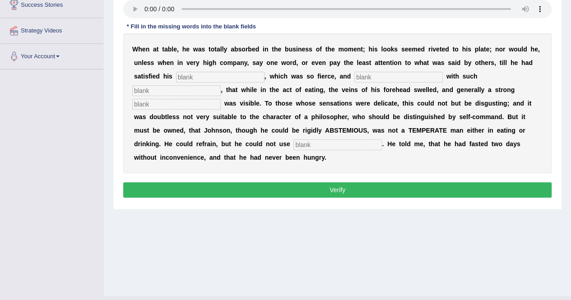
click at [189, 75] on input "text" at bounding box center [220, 77] width 88 height 11
type input "appitite"
click at [372, 78] on input "text" at bounding box center [398, 77] width 88 height 11
type input "indulge"
click at [154, 103] on input "text" at bounding box center [176, 104] width 88 height 11
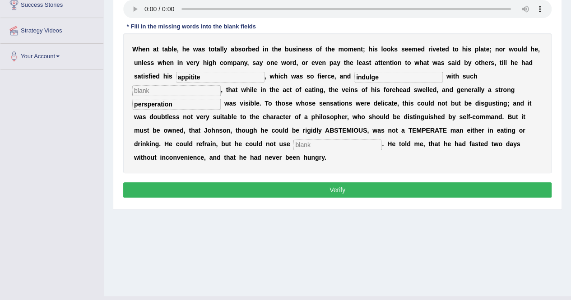
type input "persperation"
click at [167, 87] on input "text" at bounding box center [176, 90] width 88 height 11
type input "eyes"
click at [306, 143] on input "text" at bounding box center [337, 145] width 88 height 11
type input "moderately"
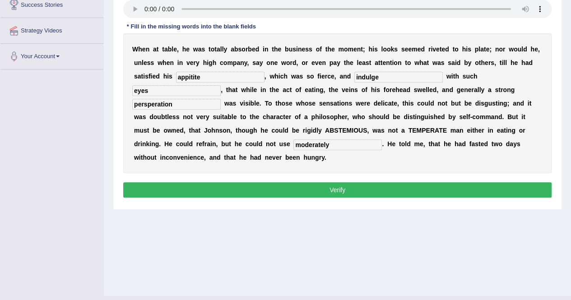
click at [363, 186] on button "Verify" at bounding box center [337, 189] width 428 height 15
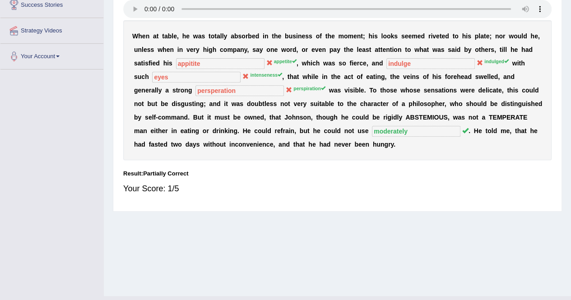
scroll to position [0, 0]
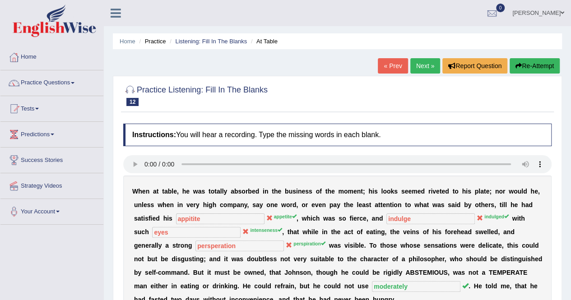
click at [546, 65] on button "Re-Attempt" at bounding box center [535, 65] width 50 height 15
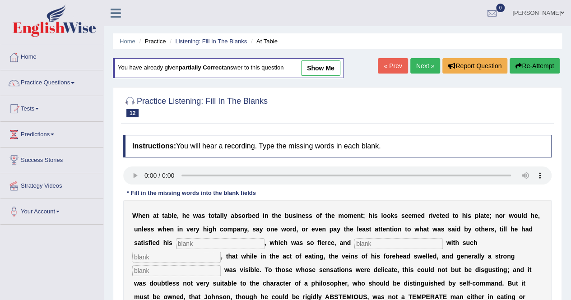
scroll to position [173, 0]
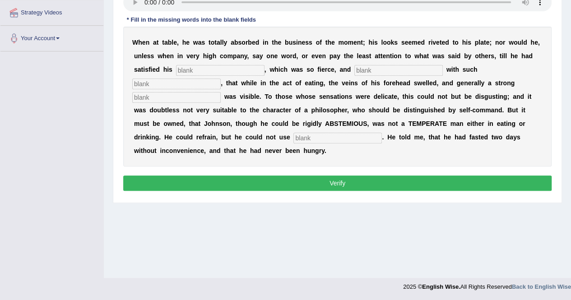
click at [213, 70] on input "text" at bounding box center [220, 70] width 88 height 11
type input "appetite"
click at [361, 68] on input "text" at bounding box center [398, 70] width 88 height 11
click at [149, 86] on input "text" at bounding box center [176, 84] width 88 height 11
click at [370, 68] on input "text" at bounding box center [398, 70] width 88 height 11
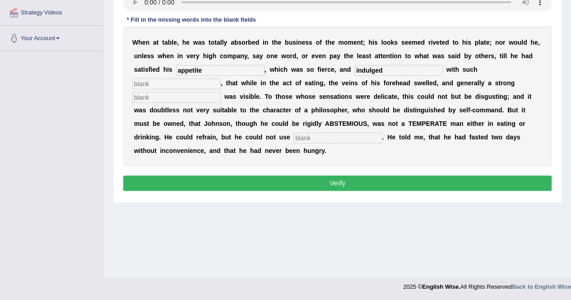
type input "indulged"
click at [179, 81] on input "text" at bounding box center [176, 84] width 88 height 11
type input "intenseness"
click at [161, 100] on input "text" at bounding box center [176, 97] width 88 height 11
type input "perspiration"
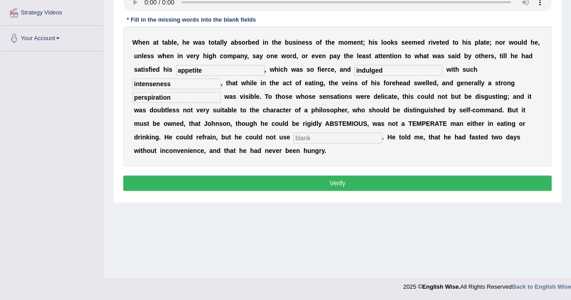
click at [312, 138] on input "text" at bounding box center [337, 138] width 88 height 11
type input "moderatley"
click at [359, 148] on div "W h e n a t t a b l e , h e w a s t o t a l l y a b s o r b e d i n t h e b u s…" at bounding box center [337, 97] width 428 height 140
click at [345, 182] on button "Verify" at bounding box center [337, 183] width 428 height 15
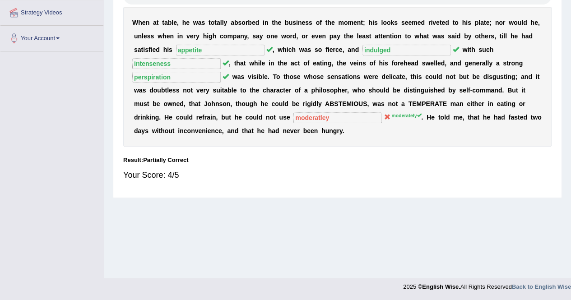
scroll to position [0, 0]
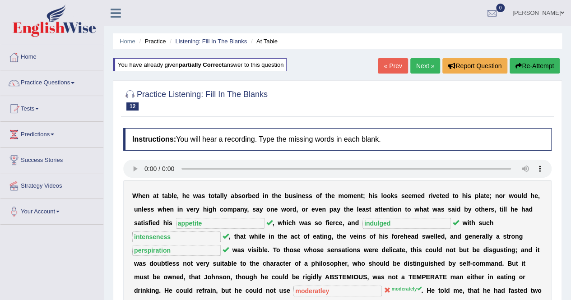
click at [421, 65] on link "Next »" at bounding box center [425, 65] width 30 height 15
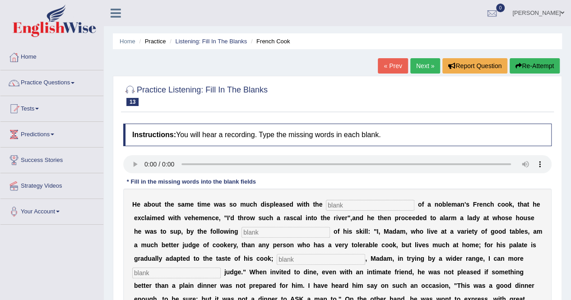
scroll to position [173, 0]
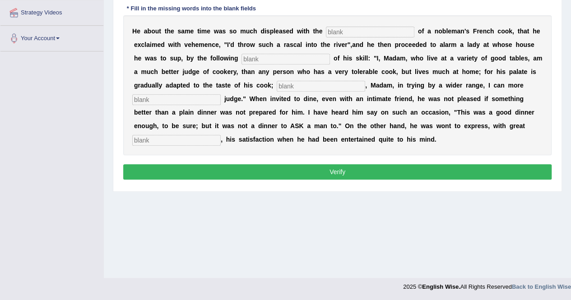
click at [571, 42] on div "Home Practice Listening: Fill In The Blanks French Cook « Prev Next » Report Qu…" at bounding box center [337, 52] width 467 height 451
click at [330, 33] on input "text" at bounding box center [370, 32] width 88 height 11
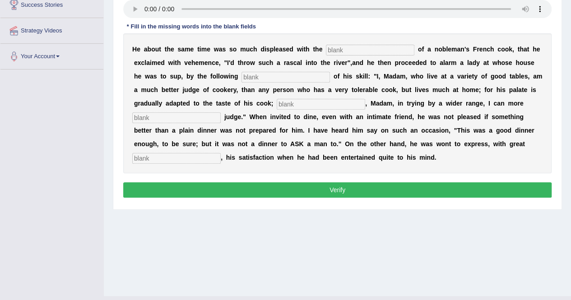
scroll to position [137, 0]
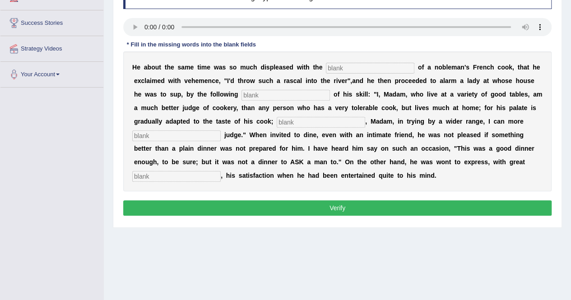
click at [337, 67] on input "text" at bounding box center [370, 68] width 88 height 11
type input "performences"
click at [286, 90] on input "text" at bounding box center [286, 95] width 88 height 11
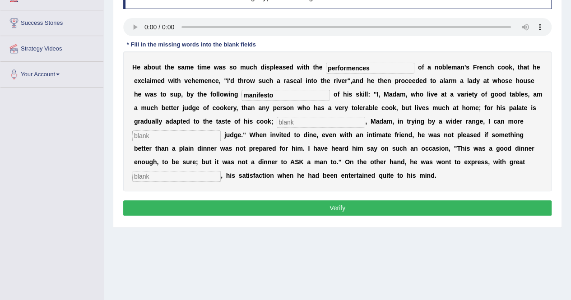
type input "manifesto"
click at [292, 120] on input "text" at bounding box center [321, 122] width 88 height 11
type input "whereas"
click at [181, 138] on input "text" at bounding box center [176, 135] width 88 height 11
type input "e"
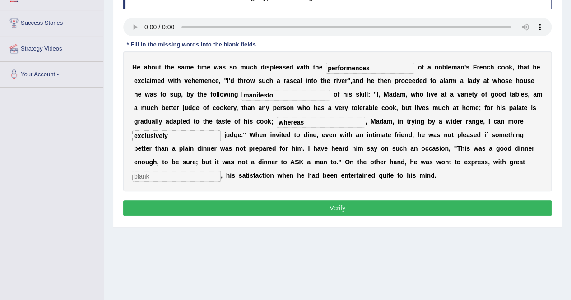
type input "exclusively"
click at [181, 171] on input "text" at bounding box center [176, 176] width 88 height 11
type input "click"
click at [351, 204] on button "Verify" at bounding box center [337, 207] width 428 height 15
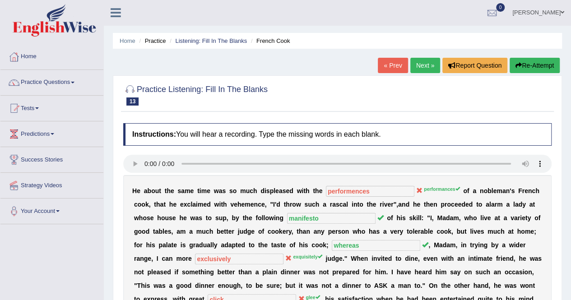
scroll to position [0, 0]
click at [540, 65] on button "Re-Attempt" at bounding box center [535, 65] width 50 height 15
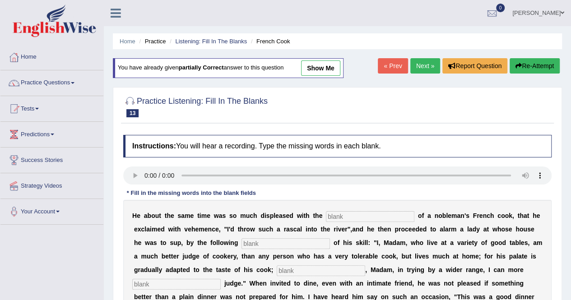
click at [356, 219] on input "text" at bounding box center [370, 216] width 88 height 11
type input "performances"
click at [276, 247] on input "text" at bounding box center [286, 243] width 88 height 11
type input "manifesto"
click at [293, 267] on input "text" at bounding box center [321, 270] width 88 height 11
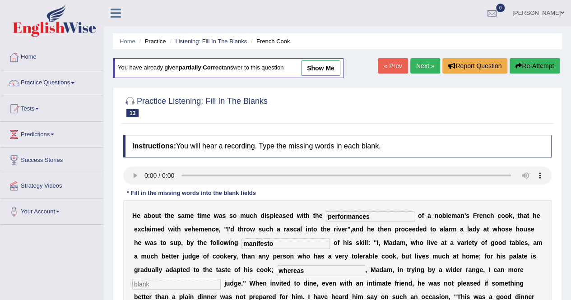
type input "whereas"
click at [164, 284] on input "text" at bounding box center [176, 284] width 88 height 11
type input "exquisitely"
click at [568, 267] on div "Home Practice Listening: Fill In The Blanks French Cook You have already given …" at bounding box center [337, 225] width 467 height 451
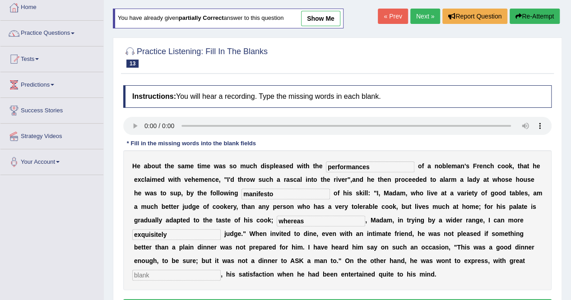
scroll to position [67, 0]
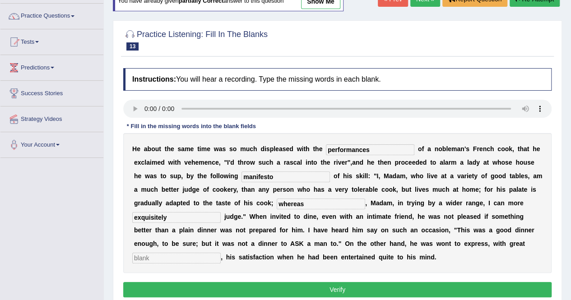
click at [179, 262] on input "text" at bounding box center [176, 258] width 88 height 11
type input "glee"
click at [323, 289] on button "Verify" at bounding box center [337, 289] width 428 height 15
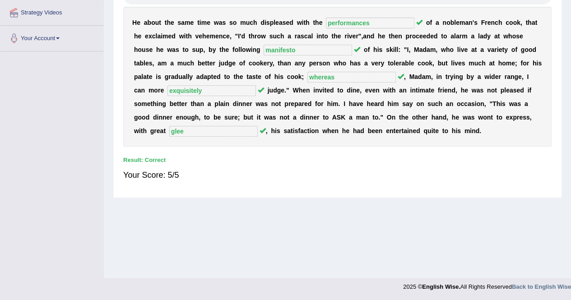
scroll to position [0, 0]
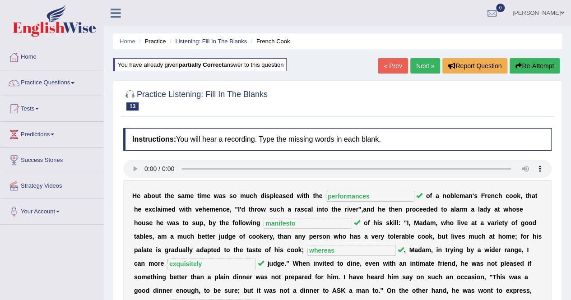
click at [421, 62] on link "Next »" at bounding box center [425, 65] width 30 height 15
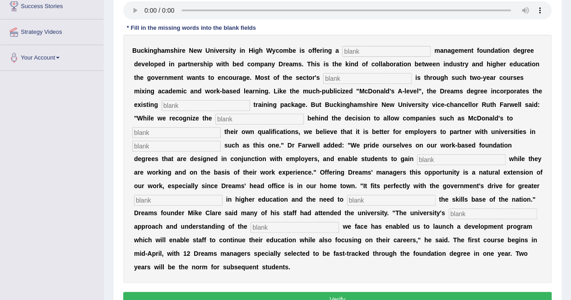
scroll to position [157, 0]
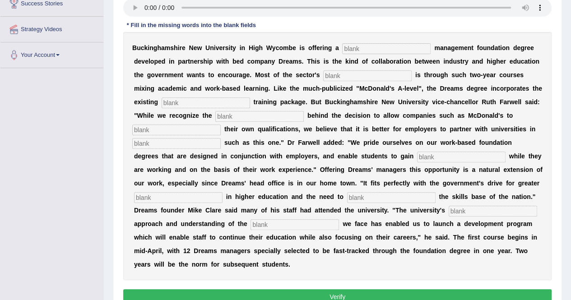
click at [355, 47] on input "text" at bounding box center [386, 48] width 88 height 11
type input "retail"
click at [359, 74] on input "text" at bounding box center [367, 75] width 88 height 11
type input "expansion"
click at [209, 103] on input "text" at bounding box center [206, 103] width 88 height 11
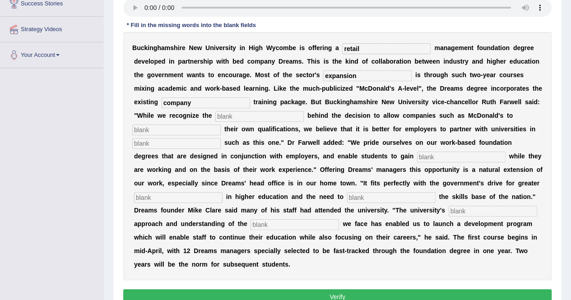
type input "company"
click at [240, 115] on input "text" at bounding box center [259, 116] width 88 height 11
type input "impitits"
click at [180, 130] on input "text" at bounding box center [176, 130] width 88 height 11
type input "award"
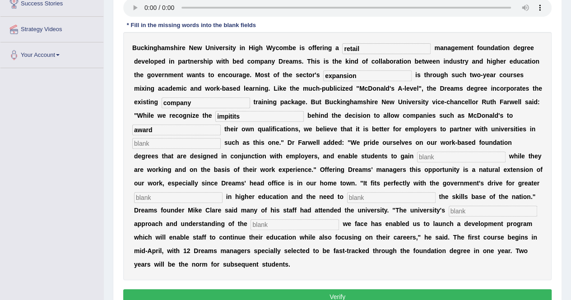
click at [144, 143] on input "text" at bounding box center [176, 143] width 88 height 11
click at [144, 144] on input "inititive" at bounding box center [176, 143] width 88 height 11
click at [172, 146] on input "initiative" at bounding box center [176, 143] width 88 height 11
type input "initiative"
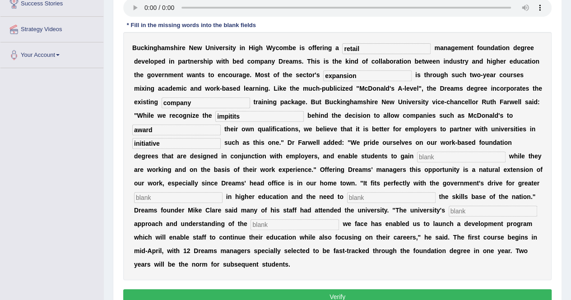
click at [417, 154] on input "text" at bounding box center [461, 157] width 88 height 11
type input "qaulification"
click at [165, 199] on input "text" at bounding box center [178, 197] width 88 height 11
type input "participations"
click at [368, 197] on input "text" at bounding box center [391, 197] width 88 height 11
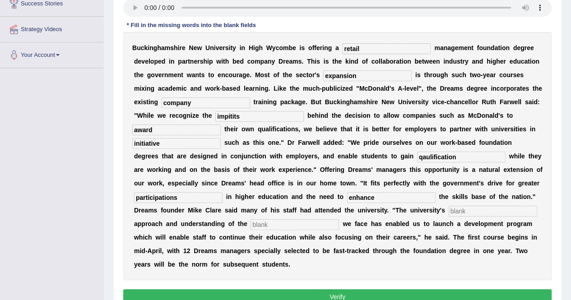
type input "enhance"
click at [457, 210] on input "text" at bounding box center [493, 211] width 88 height 11
click at [476, 210] on input "pragmantic" at bounding box center [493, 211] width 88 height 11
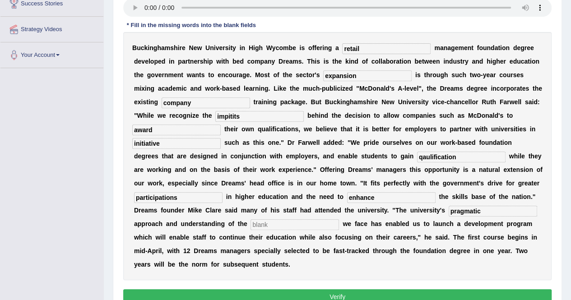
click at [492, 212] on input "pragmatic" at bounding box center [493, 211] width 88 height 11
type input "pragmatic"
click at [274, 229] on input "text" at bounding box center [295, 224] width 88 height 11
type input "challenges"
click at [335, 293] on button "Verify" at bounding box center [337, 296] width 428 height 15
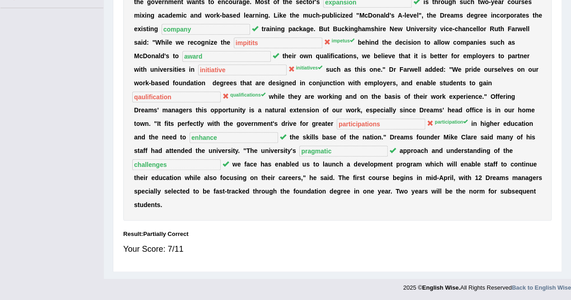
scroll to position [0, 0]
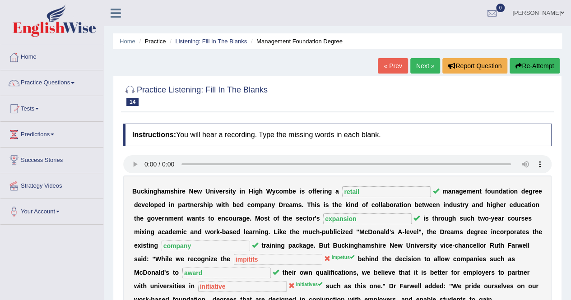
click at [423, 65] on link "Next »" at bounding box center [425, 65] width 30 height 15
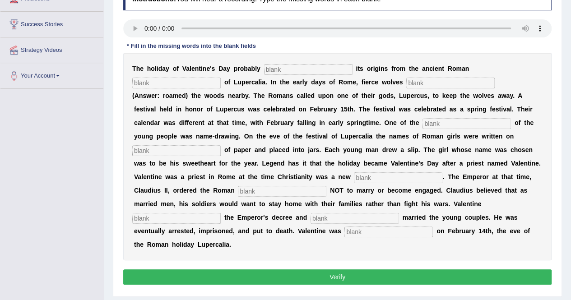
scroll to position [135, 0]
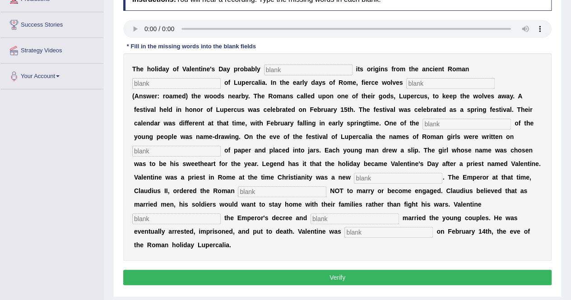
click at [284, 70] on input "text" at bounding box center [308, 70] width 88 height 11
type input "derives"
click at [191, 85] on input "text" at bounding box center [176, 83] width 88 height 11
type input "face"
click at [421, 81] on input "text" at bounding box center [450, 83] width 88 height 11
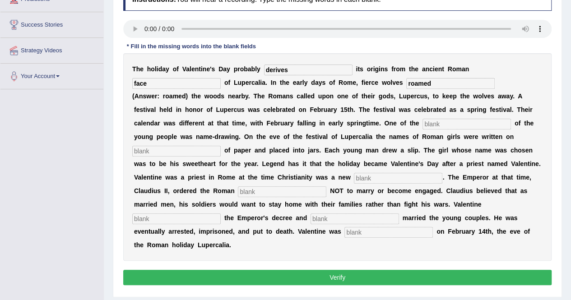
type input "roamed"
click at [430, 125] on input "text" at bounding box center [467, 124] width 88 height 11
type input "custom"
click at [182, 153] on input "text" at bounding box center [176, 151] width 88 height 11
type input "slip"
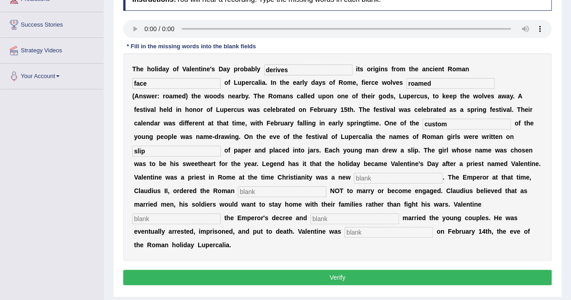
click at [362, 178] on input "text" at bounding box center [398, 178] width 88 height 11
type input "religion"
click at [274, 194] on input "text" at bounding box center [282, 191] width 88 height 11
type input "soldiers"
click at [170, 222] on input "text" at bounding box center [176, 219] width 88 height 11
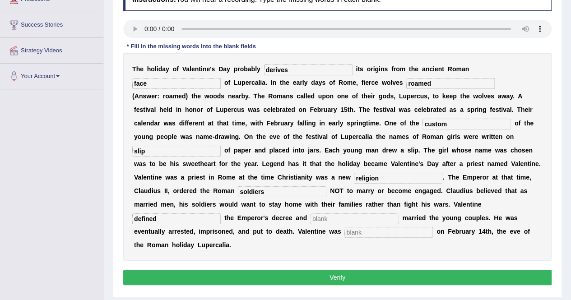
type input "defined"
click at [318, 218] on input "text" at bounding box center [355, 219] width 88 height 11
type input "secretly"
click at [364, 232] on input "text" at bounding box center [388, 232] width 88 height 11
type input "helded"
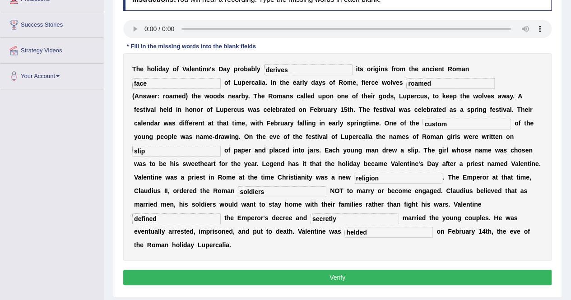
click at [323, 251] on div "T h e h o l i d a y o f V a l e n t i n e ' s D a y p r o b a b l y derives i t…" at bounding box center [337, 157] width 428 height 208
click at [343, 276] on button "Verify" at bounding box center [337, 277] width 428 height 15
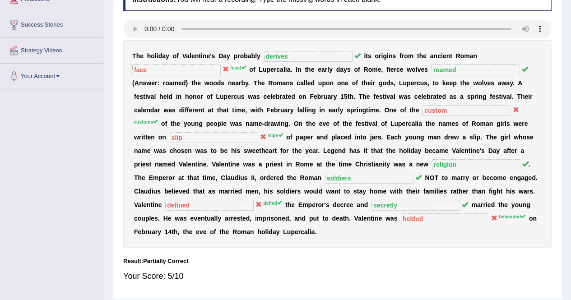
scroll to position [0, 0]
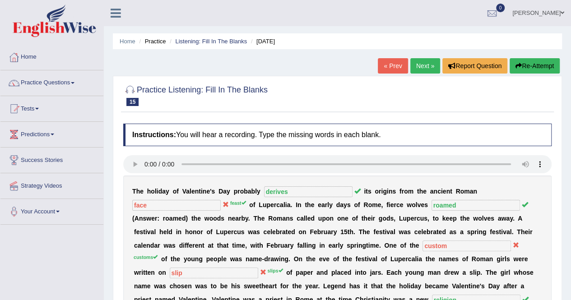
click at [532, 68] on button "Re-Attempt" at bounding box center [535, 65] width 50 height 15
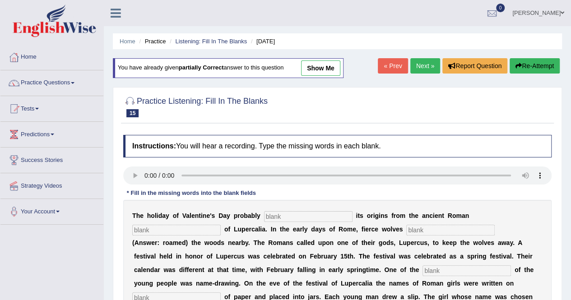
click at [284, 218] on input "text" at bounding box center [308, 216] width 88 height 11
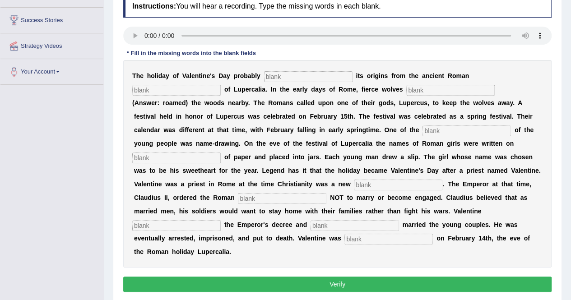
scroll to position [140, 0]
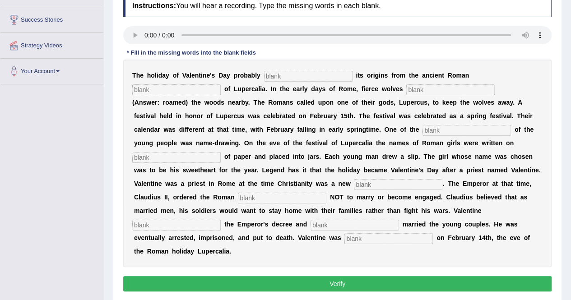
click at [287, 77] on input "text" at bounding box center [308, 76] width 88 height 11
type input "derives"
click at [196, 86] on input "text" at bounding box center [176, 89] width 88 height 11
type input "feast"
click at [415, 91] on input "text" at bounding box center [450, 89] width 88 height 11
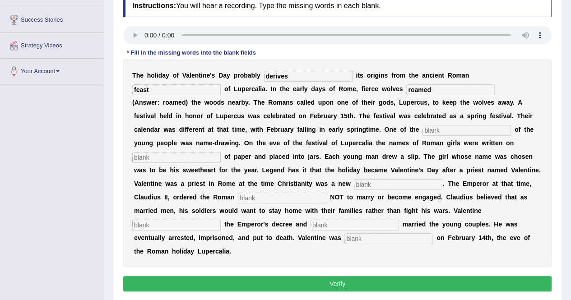
type input "roamed"
click at [427, 131] on input "text" at bounding box center [467, 130] width 88 height 11
type input "customs"
click at [171, 161] on input "text" at bounding box center [176, 157] width 88 height 11
type input "slips"
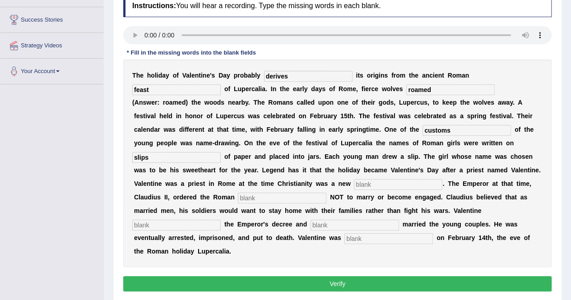
click at [368, 184] on input "text" at bounding box center [398, 184] width 88 height 11
type input "religion"
click at [271, 203] on div "T h e h o l i d a y o f V a l e n t i n e ' s D a y p r o b a b l y derives i t…" at bounding box center [337, 164] width 428 height 208
click at [265, 198] on input "text" at bounding box center [282, 198] width 88 height 11
type input "soldiers"
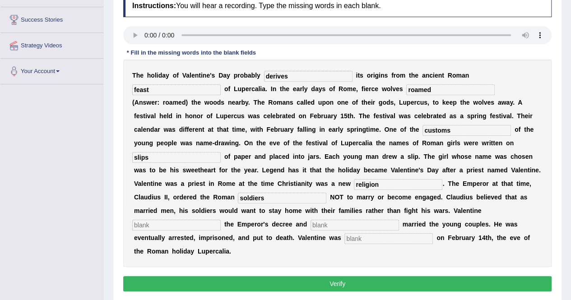
click at [172, 222] on input "text" at bounding box center [176, 225] width 88 height 11
type input "defied"
click at [324, 226] on input "text" at bounding box center [355, 225] width 88 height 11
type input "secretly"
click at [368, 234] on input "text" at bounding box center [388, 238] width 88 height 11
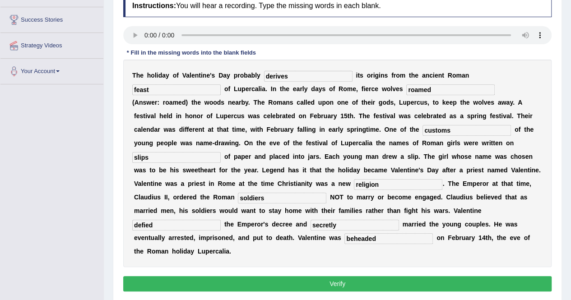
type input "beheaded"
click at [409, 262] on div "T h e h o l i d a y o f V a l e n t i n e ' s D a y p r o b a b l y derives i t…" at bounding box center [337, 164] width 428 height 208
click at [349, 278] on button "Verify" at bounding box center [337, 283] width 428 height 15
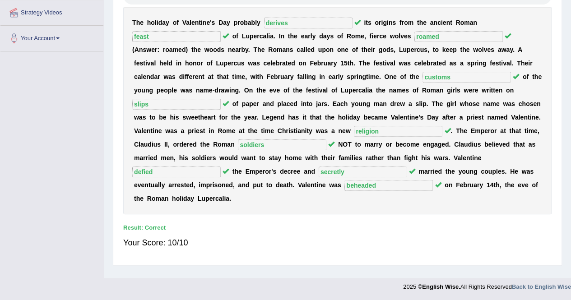
scroll to position [0, 0]
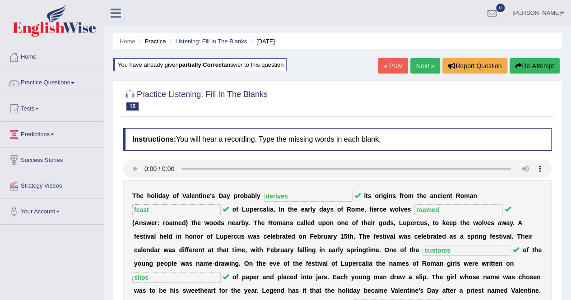
click at [423, 66] on link "Next »" at bounding box center [425, 65] width 30 height 15
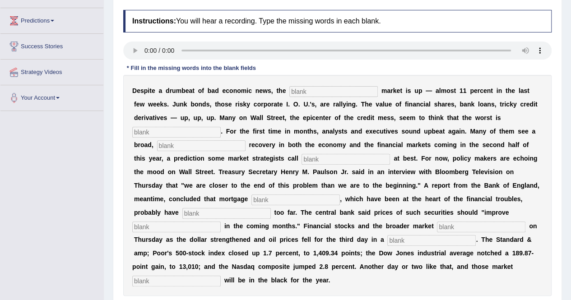
scroll to position [115, 0]
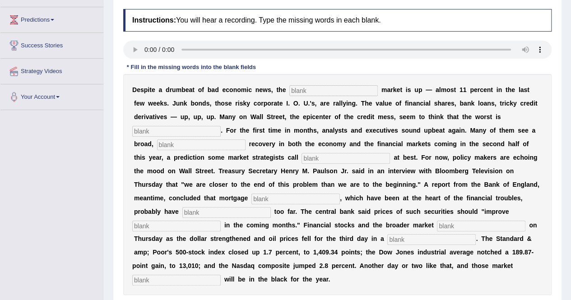
click at [311, 89] on input "text" at bounding box center [333, 90] width 88 height 11
type input "stock"
click at [172, 130] on input "text" at bounding box center [176, 131] width 88 height 11
type input "over"
click at [177, 144] on input "text" at bounding box center [201, 145] width 88 height 11
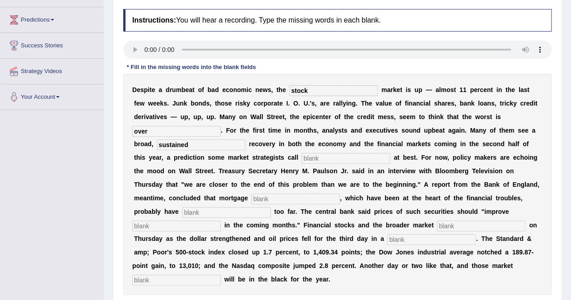
type input "sustained"
click at [318, 158] on input "text" at bounding box center [346, 158] width 88 height 11
type input "hope"
click at [257, 196] on input "text" at bounding box center [295, 199] width 88 height 11
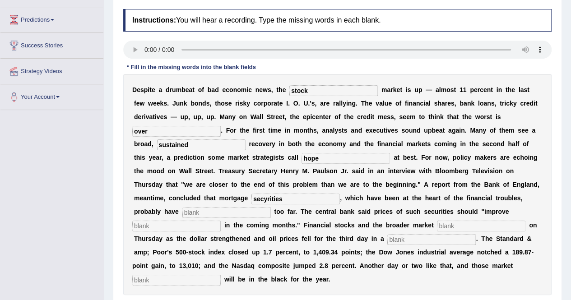
click at [265, 200] on input "secyrities" at bounding box center [295, 199] width 88 height 11
type input "securities"
click at [217, 215] on input "text" at bounding box center [226, 212] width 88 height 11
type input "fallen"
click at [175, 229] on input "text" at bounding box center [176, 226] width 88 height 11
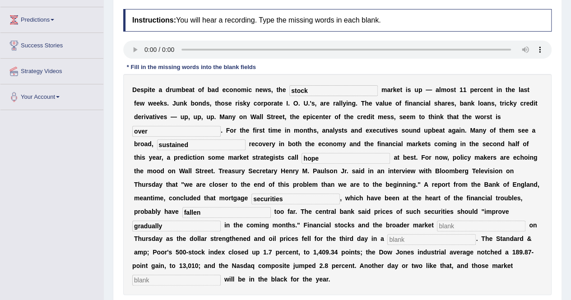
type input "gradually"
click at [462, 224] on input "text" at bounding box center [481, 226] width 88 height 11
type input "surge"
click at [311, 91] on input "stock" at bounding box center [333, 90] width 88 height 11
type input "stocks"
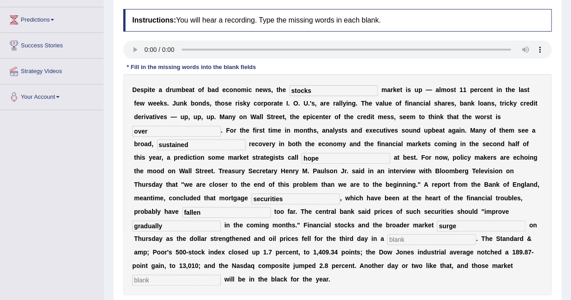
click at [409, 237] on input "text" at bounding box center [431, 239] width 88 height 11
type input "row"
click at [200, 275] on input "text" at bounding box center [176, 280] width 88 height 11
click at [144, 280] on input "beanchmark" at bounding box center [176, 280] width 88 height 11
click at [177, 277] on input "benchmark" at bounding box center [176, 280] width 88 height 11
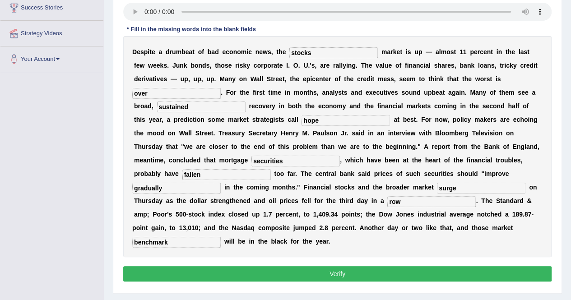
scroll to position [174, 0]
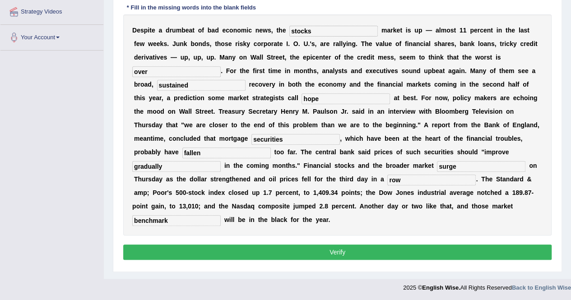
type input "benchmark"
click at [194, 85] on input "sustained" at bounding box center [201, 85] width 88 height 11
type input "sustain"
click at [308, 251] on button "Verify" at bounding box center [337, 252] width 428 height 15
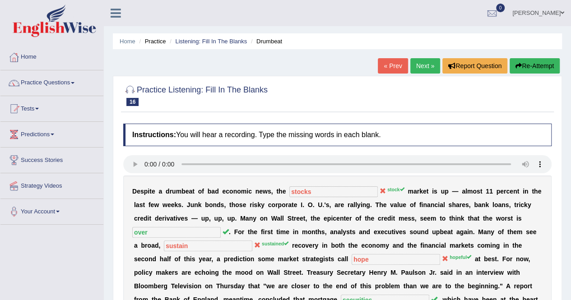
scroll to position [176, 0]
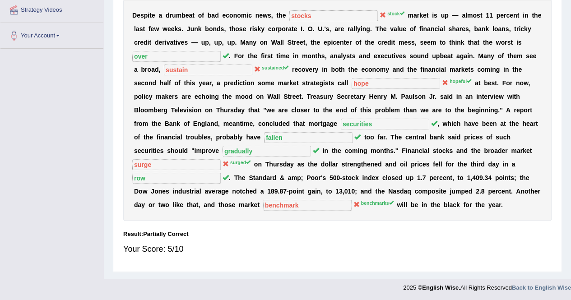
click at [569, 41] on div "Home Practice Listening: Fill In The Blanks Drumbeat « Prev Next » Report Quest…" at bounding box center [337, 51] width 467 height 455
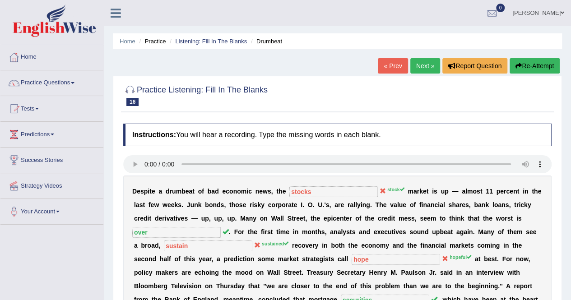
click at [421, 66] on link "Next »" at bounding box center [425, 65] width 30 height 15
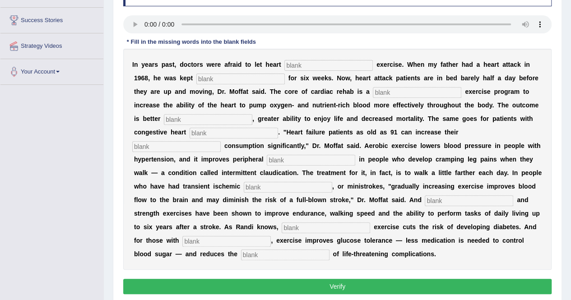
scroll to position [143, 0]
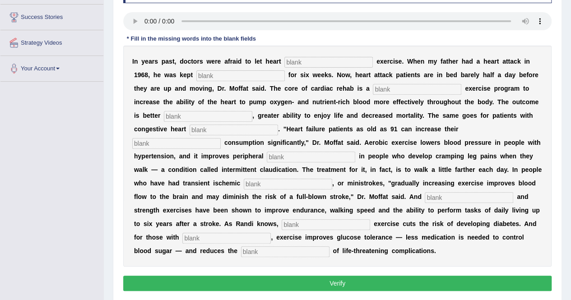
click at [307, 65] on input "text" at bounding box center [328, 62] width 88 height 11
type input "patient"
click at [223, 71] on input "text" at bounding box center [240, 75] width 88 height 11
type input "sedentary"
click at [384, 90] on input "text" at bounding box center [417, 89] width 88 height 11
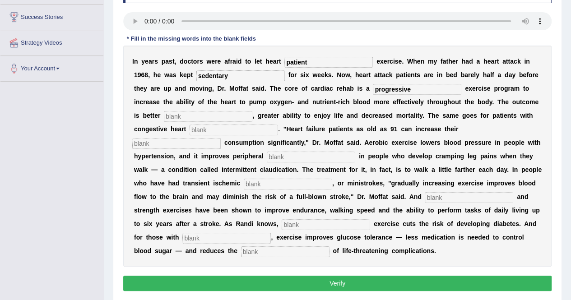
type input "progressive"
click at [196, 116] on input "text" at bounding box center [208, 116] width 88 height 11
type input "indurence"
click at [218, 128] on input "text" at bounding box center [234, 130] width 88 height 11
type input "failure"
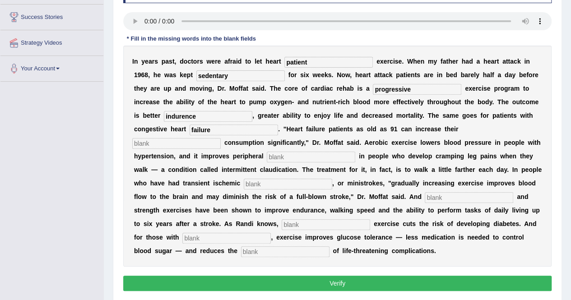
click at [186, 144] on input "text" at bounding box center [176, 143] width 88 height 11
type input "oxygen"
click at [279, 158] on input "text" at bounding box center [311, 157] width 88 height 11
type input "circulations"
click at [270, 181] on input "text" at bounding box center [288, 184] width 88 height 11
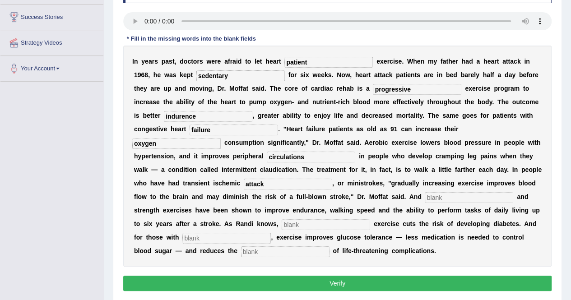
type input "attack"
click at [438, 197] on input "text" at bounding box center [469, 197] width 88 height 11
type input "aerobie"
click at [167, 115] on input "indurence" at bounding box center [208, 116] width 88 height 11
click at [199, 116] on input "endurence" at bounding box center [208, 116] width 88 height 11
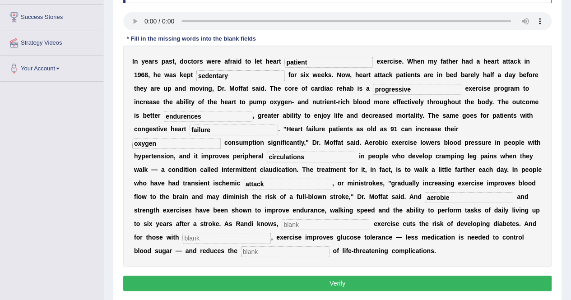
type input "endurences"
click at [302, 223] on input "text" at bounding box center [326, 224] width 88 height 11
click at [453, 197] on input "aerobie" at bounding box center [469, 197] width 88 height 11
type input "aerobic"
click at [317, 223] on input "text" at bounding box center [326, 224] width 88 height 11
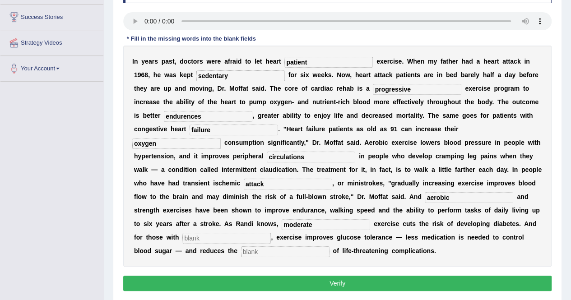
type input "moderate"
click at [218, 237] on input "text" at bounding box center [226, 238] width 88 height 11
type input "diabete"
click at [262, 252] on input "text" at bounding box center [285, 252] width 88 height 11
type input "risks"
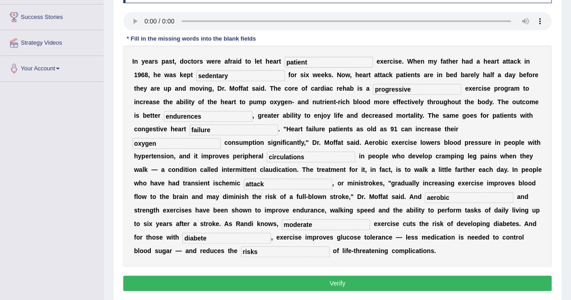
click at [297, 260] on div "I n y e a r s p a s t , d o c t o r s w e r e a f r a i d t o l e t h e a r t p…" at bounding box center [337, 156] width 428 height 221
click at [210, 238] on input "diabete" at bounding box center [226, 238] width 88 height 11
type input "diabete"
click at [340, 281] on button "Verify" at bounding box center [337, 283] width 428 height 15
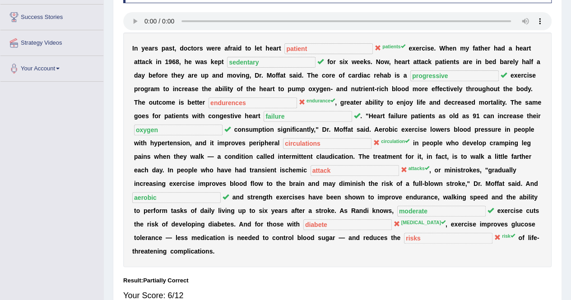
scroll to position [0, 0]
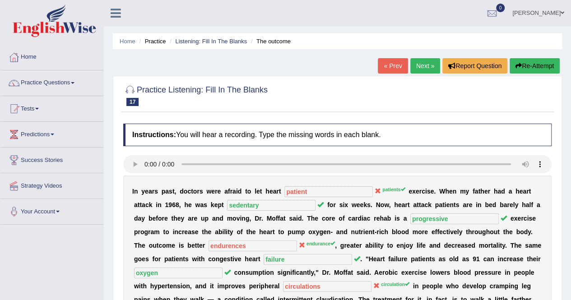
click at [424, 67] on link "Next »" at bounding box center [425, 65] width 30 height 15
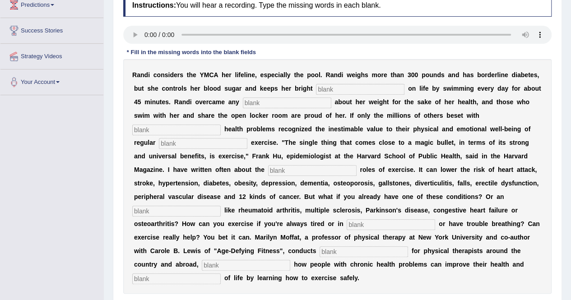
scroll to position [129, 0]
click at [340, 86] on input "text" at bounding box center [360, 89] width 88 height 11
type input "outlook"
click at [293, 98] on input "text" at bounding box center [287, 103] width 88 height 11
click at [282, 103] on input "self consc" at bounding box center [287, 103] width 88 height 11
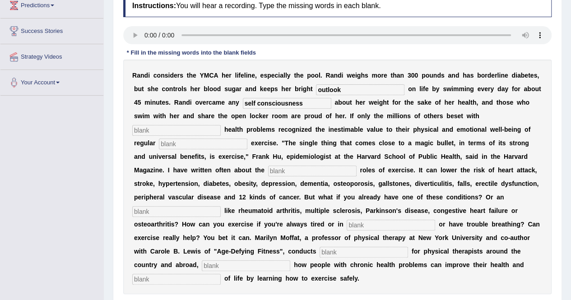
type input "self consciousness"
click at [178, 126] on input "text" at bounding box center [176, 130] width 88 height 11
type input "chronic"
click at [185, 140] on input "text" at bounding box center [203, 144] width 88 height 11
type input "physical"
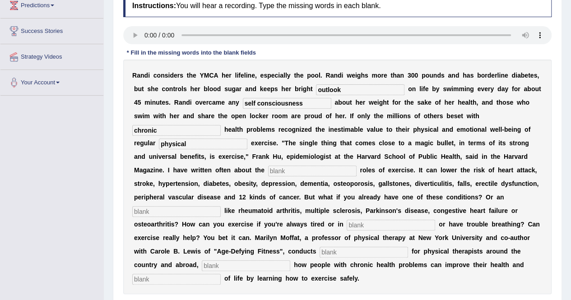
click at [276, 170] on input "text" at bounding box center [312, 171] width 88 height 11
type input "protective"
click at [198, 215] on input "text" at bounding box center [176, 211] width 88 height 11
type input "eliminate"
click at [360, 227] on input "text" at bounding box center [391, 225] width 88 height 11
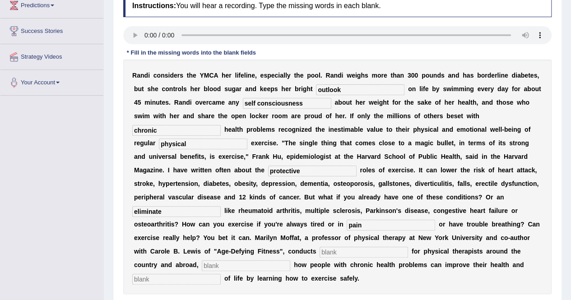
type input "pain"
click at [335, 251] on input "text" at bounding box center [364, 252] width 88 height 11
type input "workshops"
click at [263, 263] on input "text" at bounding box center [246, 265] width 88 height 11
type input "demonstrating"
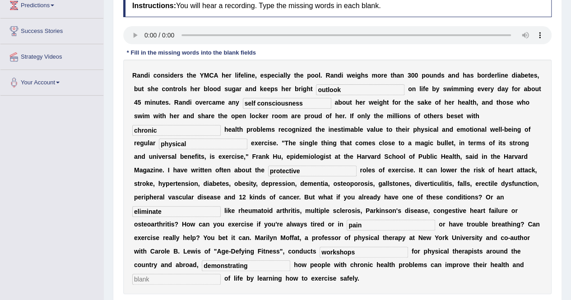
click at [172, 279] on input "text" at bounding box center [176, 279] width 88 height 11
type input "quality"
click at [232, 289] on div "R a n d i c o n s i d e r s t h e Y M C A h e r l i f e l i n e , e s p e c i a…" at bounding box center [337, 177] width 428 height 235
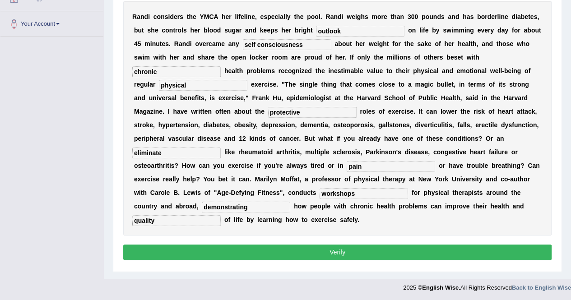
click at [339, 252] on button "Verify" at bounding box center [337, 252] width 428 height 15
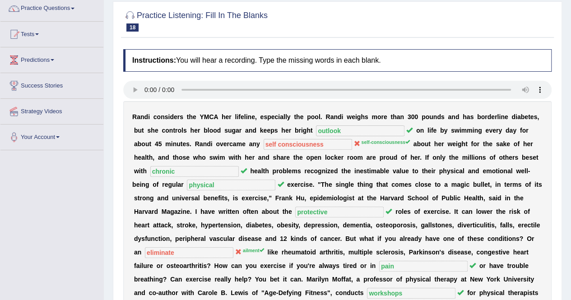
scroll to position [0, 0]
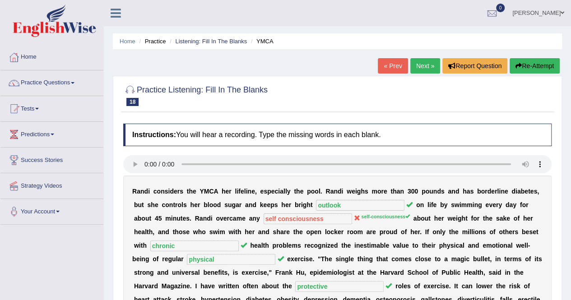
click at [420, 62] on link "Next »" at bounding box center [425, 65] width 30 height 15
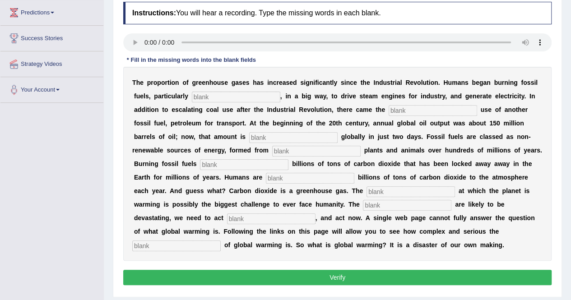
scroll to position [121, 0]
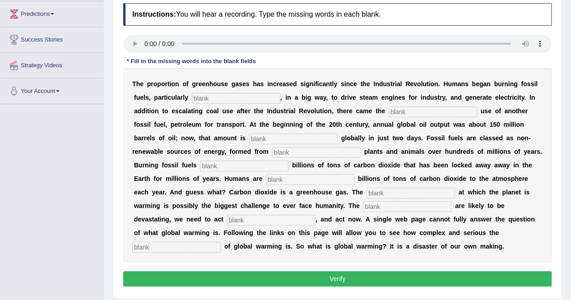
click at [211, 97] on input "text" at bounding box center [236, 98] width 88 height 11
type input "coal"
click at [401, 111] on input "text" at bounding box center [433, 112] width 88 height 11
type input "wide spread"
click at [287, 136] on input "text" at bounding box center [293, 139] width 88 height 11
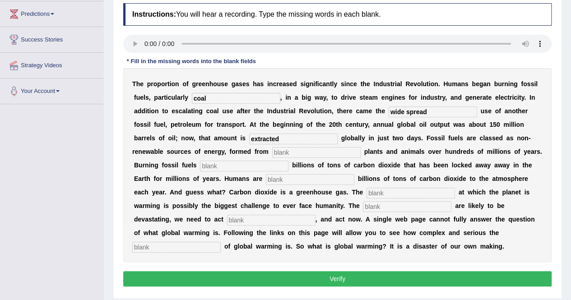
type input "extracted"
click at [300, 154] on input "text" at bounding box center [316, 152] width 88 height 11
type input "decade"
click at [226, 165] on input "text" at bounding box center [244, 166] width 88 height 11
type input "releases"
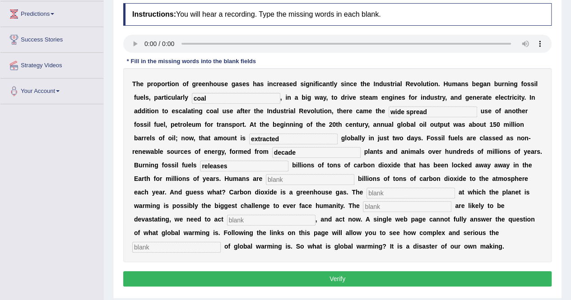
click at [290, 180] on input "text" at bounding box center [310, 179] width 88 height 11
type input "adding"
click at [383, 195] on input "text" at bounding box center [411, 193] width 88 height 11
type input "rate"
click at [381, 208] on input "text" at bounding box center [407, 206] width 88 height 11
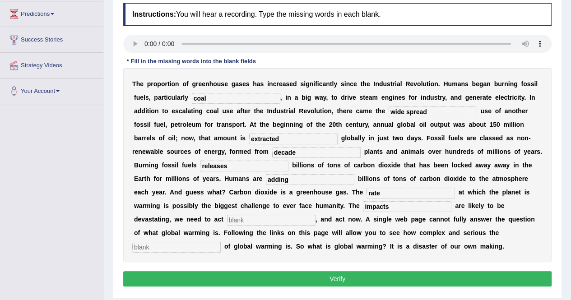
type input "impacts"
click at [256, 217] on input "text" at bounding box center [271, 220] width 88 height 11
click at [182, 244] on input "text" at bounding box center [176, 247] width 88 height 11
type input "issues"
click at [237, 218] on input "text" at bounding box center [271, 220] width 88 height 11
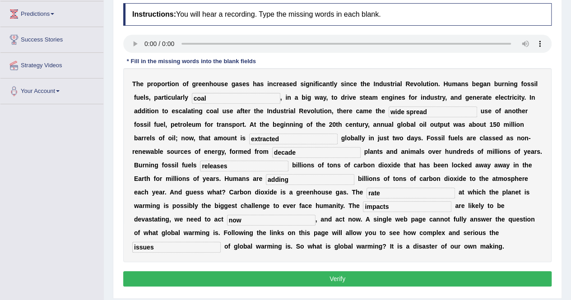
type input "now"
click at [339, 279] on button "Verify" at bounding box center [337, 278] width 428 height 15
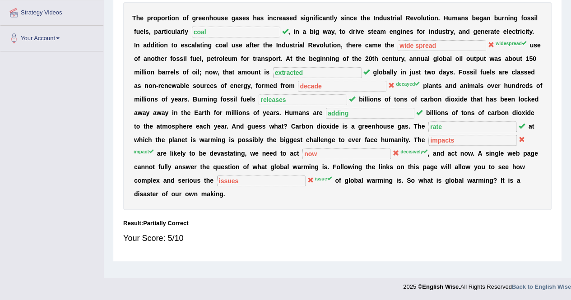
scroll to position [0, 0]
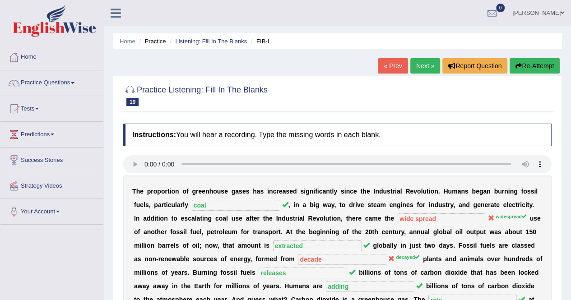
click at [542, 69] on button "Re-Attempt" at bounding box center [535, 65] width 50 height 15
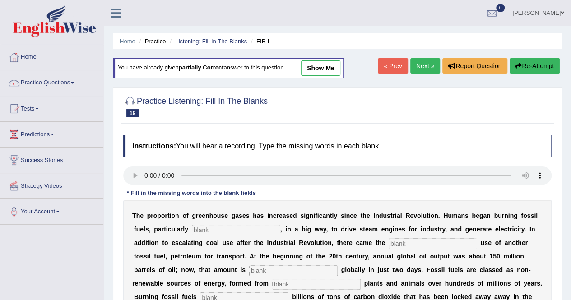
click at [219, 231] on input "text" at bounding box center [236, 230] width 88 height 11
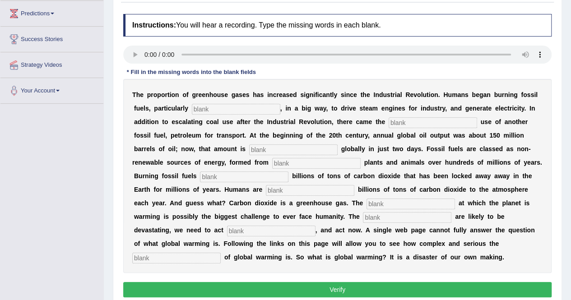
scroll to position [121, 0]
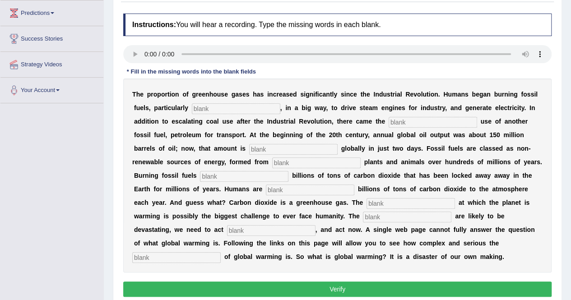
click at [210, 107] on input "text" at bounding box center [236, 108] width 88 height 11
type input "coal"
click at [397, 121] on input "text" at bounding box center [433, 122] width 88 height 11
type input "widespread"
click at [289, 149] on input "text" at bounding box center [293, 149] width 88 height 11
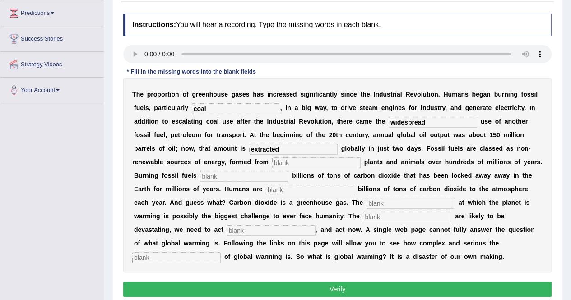
type input "extracted"
click at [297, 165] on input "text" at bounding box center [316, 163] width 88 height 11
type input "decayed"
click at [203, 177] on input "text" at bounding box center [244, 176] width 88 height 11
type input "releases"
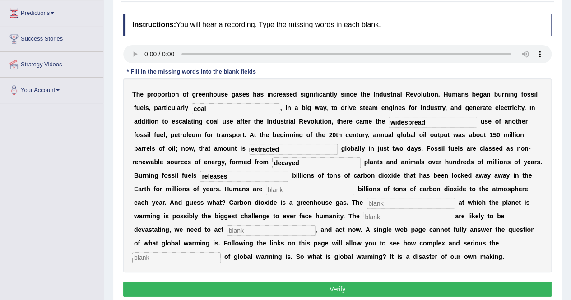
click at [288, 190] on input "text" at bounding box center [310, 190] width 88 height 11
type input "adding"
click at [384, 202] on input "text" at bounding box center [411, 203] width 88 height 11
type input "rate"
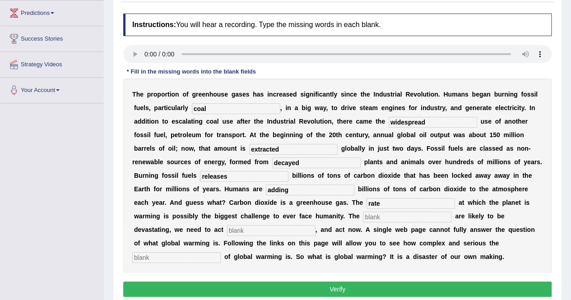
click at [382, 218] on input "text" at bounding box center [407, 217] width 88 height 11
type input "impact"
click at [284, 225] on input "text" at bounding box center [271, 230] width 88 height 11
type input "decisively"
click at [177, 255] on input "text" at bounding box center [176, 257] width 88 height 11
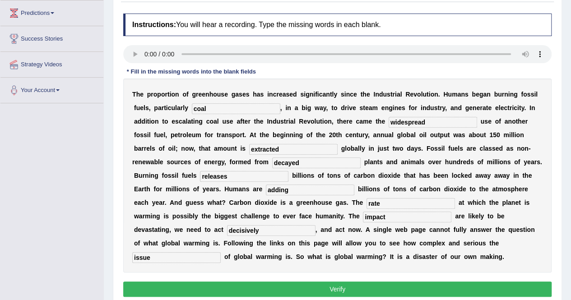
type input "issue"
click at [326, 289] on button "Verify" at bounding box center [337, 289] width 428 height 15
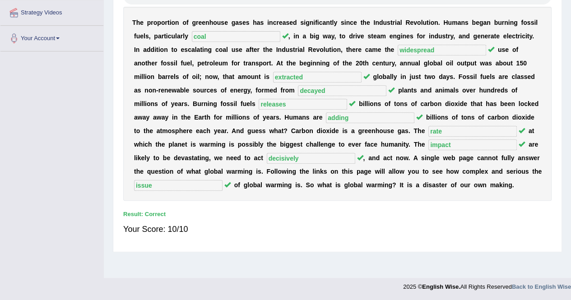
scroll to position [0, 0]
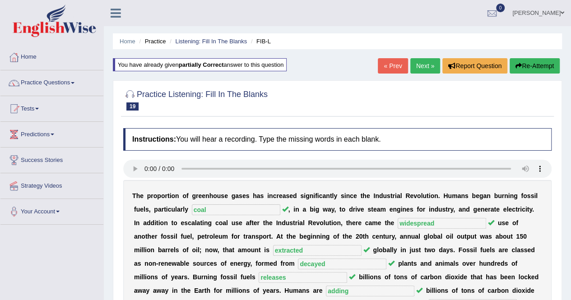
click at [427, 63] on link "Next »" at bounding box center [425, 65] width 30 height 15
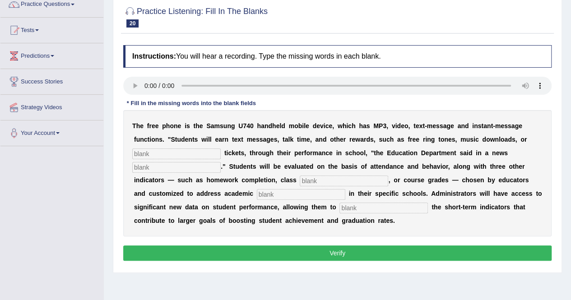
scroll to position [78, 0]
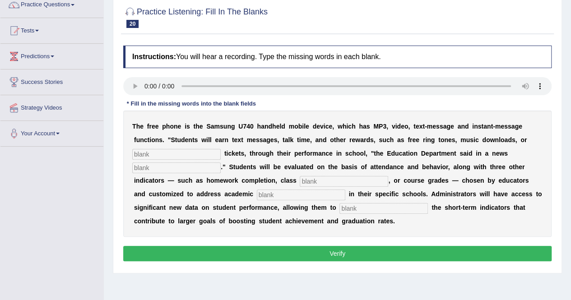
click at [170, 156] on input "text" at bounding box center [176, 154] width 88 height 11
type input "event"
click at [176, 170] on input "text" at bounding box center [176, 168] width 88 height 11
type input "release"
click at [327, 180] on input "text" at bounding box center [344, 181] width 88 height 11
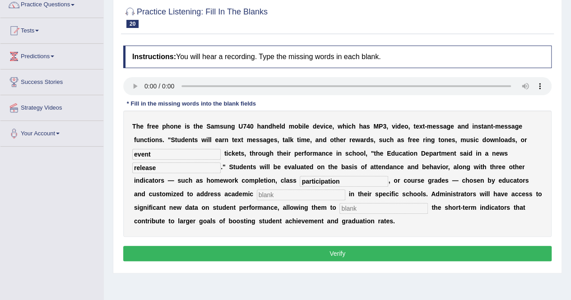
type input "participation"
click at [299, 198] on input "text" at bounding box center [301, 195] width 88 height 11
click at [262, 195] on input "perioty" at bounding box center [301, 195] width 88 height 11
click at [302, 198] on input "prerioty" at bounding box center [301, 195] width 88 height 11
click at [266, 194] on input "prerioty" at bounding box center [301, 195] width 88 height 11
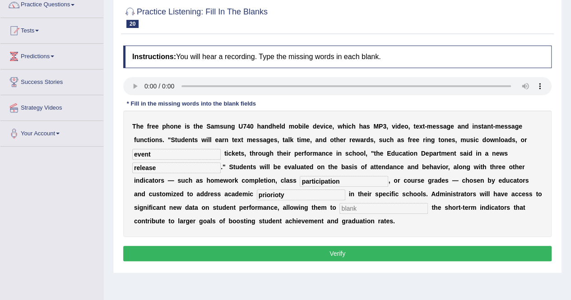
click at [278, 194] on input "priorioty" at bounding box center [301, 195] width 88 height 11
type input "priority"
click at [369, 209] on input "text" at bounding box center [384, 208] width 88 height 11
type input "tract"
click at [350, 254] on button "Verify" at bounding box center [337, 253] width 428 height 15
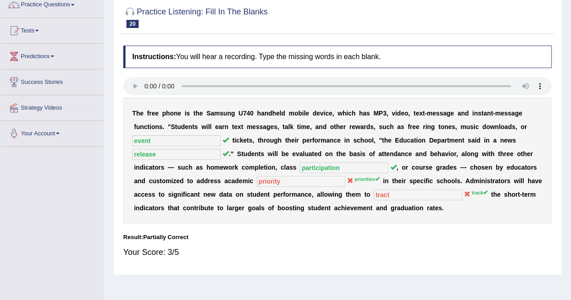
scroll to position [0, 0]
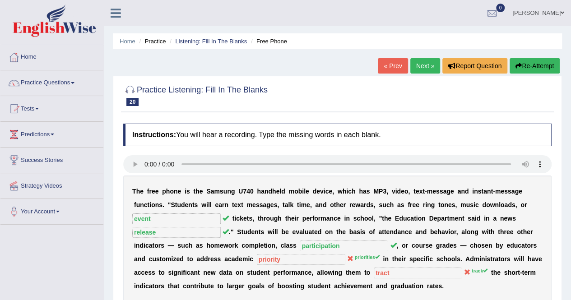
click at [423, 65] on link "Next »" at bounding box center [425, 65] width 30 height 15
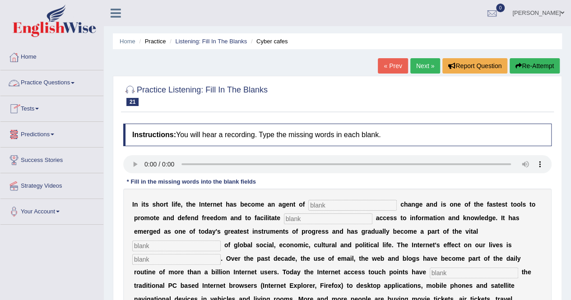
click at [63, 80] on link "Practice Questions" at bounding box center [51, 81] width 103 height 23
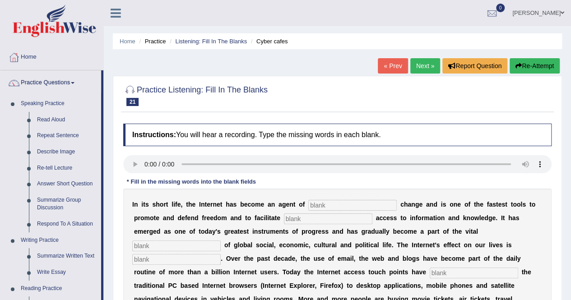
click at [570, 249] on div "Home Practice Listening: Fill In The Blanks Cyber cafes « Prev Next » Report Qu…" at bounding box center [337, 225] width 467 height 451
click at [557, 232] on div "Practice Listening: Fill In The Blanks 21 Cyber cafes Instructions: You will he…" at bounding box center [337, 254] width 449 height 357
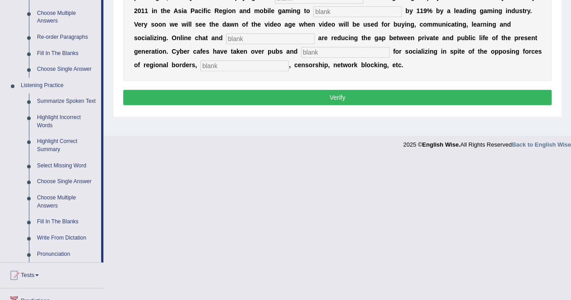
scroll to position [316, 0]
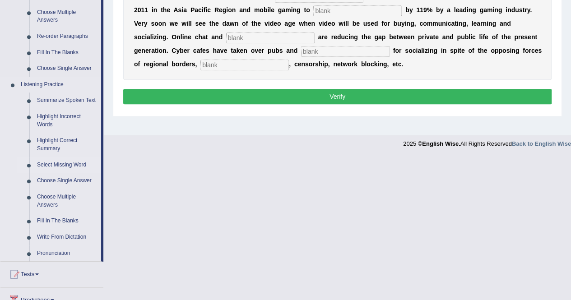
click at [70, 167] on link "Select Missing Word" at bounding box center [67, 165] width 68 height 16
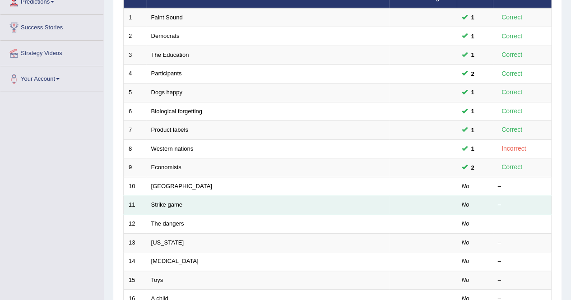
scroll to position [134, 0]
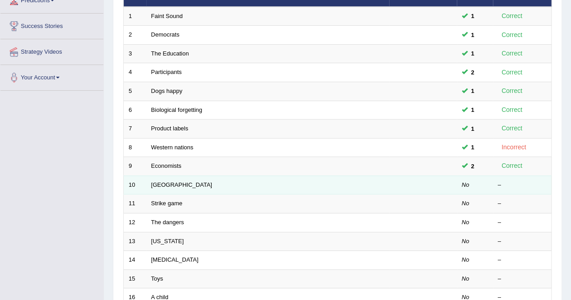
click at [165, 187] on td "[GEOGRAPHIC_DATA]" at bounding box center [267, 185] width 243 height 19
click at [163, 184] on link "[GEOGRAPHIC_DATA]" at bounding box center [181, 184] width 61 height 7
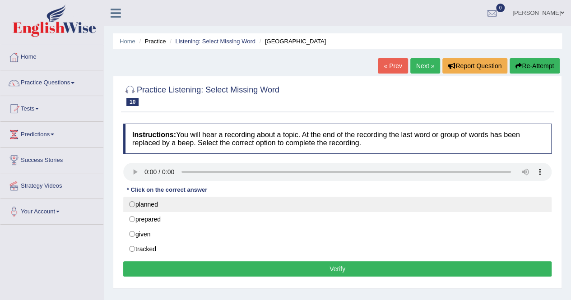
click at [135, 202] on label "planned" at bounding box center [337, 204] width 428 height 15
radio input "true"
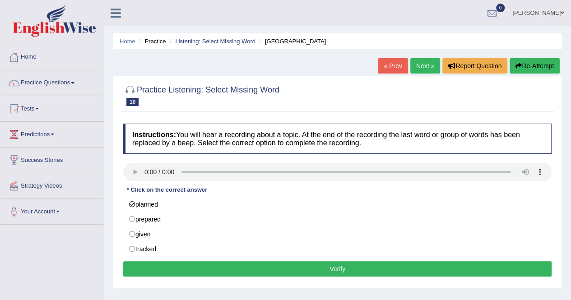
click at [336, 267] on button "Verify" at bounding box center [337, 268] width 428 height 15
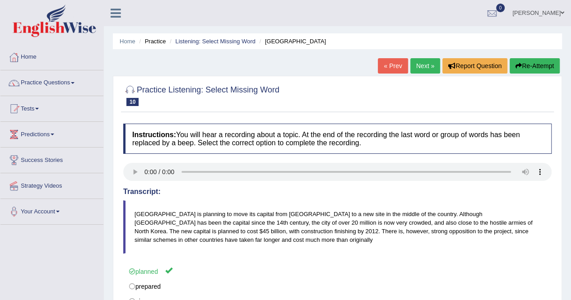
click at [427, 64] on link "Next »" at bounding box center [425, 65] width 30 height 15
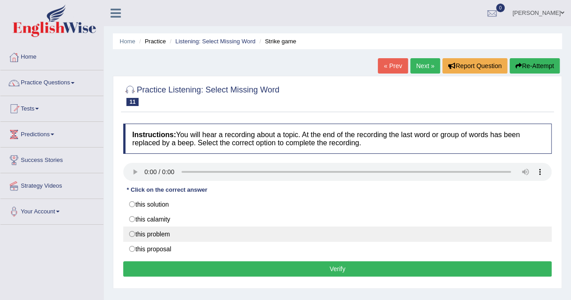
click at [161, 234] on label "this problem" at bounding box center [337, 234] width 428 height 15
radio input "true"
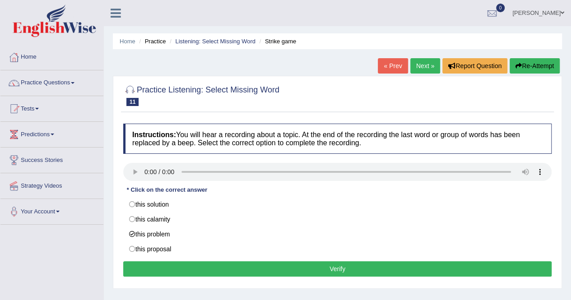
click at [316, 267] on button "Verify" at bounding box center [337, 268] width 428 height 15
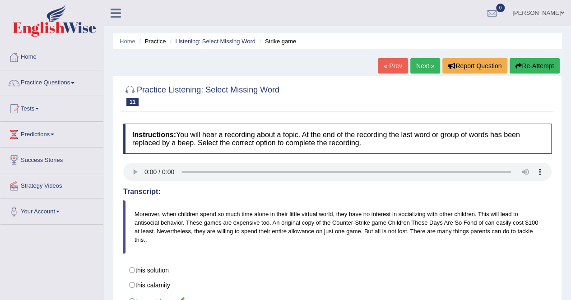
click at [426, 67] on link "Next »" at bounding box center [425, 65] width 30 height 15
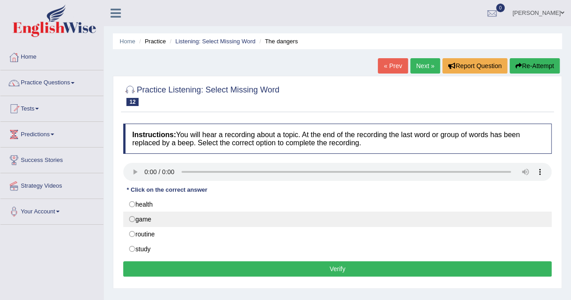
click at [132, 218] on label "game" at bounding box center [337, 219] width 428 height 15
radio input "true"
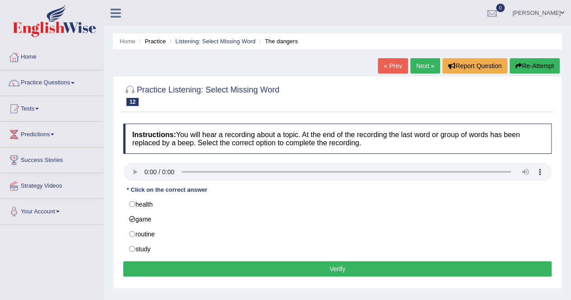
click at [311, 270] on button "Verify" at bounding box center [337, 268] width 428 height 15
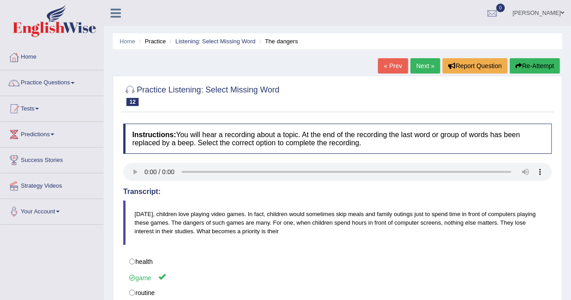
click at [423, 65] on link "Next »" at bounding box center [425, 65] width 30 height 15
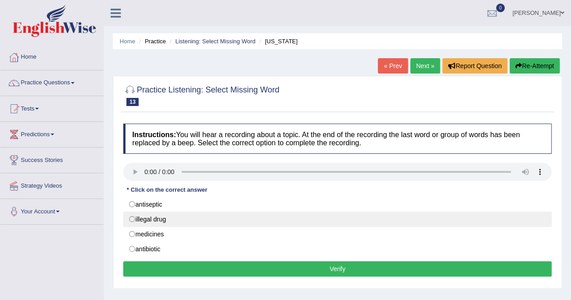
click at [137, 220] on label "illegal drug" at bounding box center [337, 219] width 428 height 15
radio input "true"
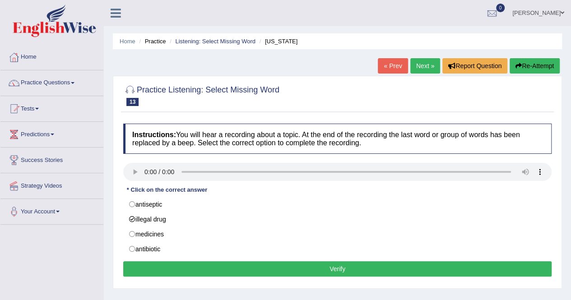
click at [323, 268] on button "Verify" at bounding box center [337, 268] width 428 height 15
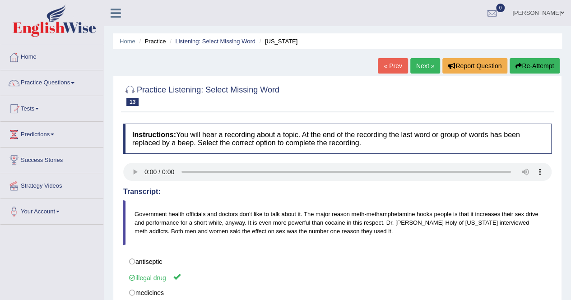
click at [422, 68] on link "Next »" at bounding box center [425, 65] width 30 height 15
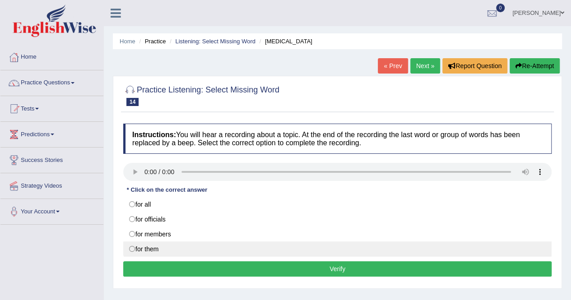
click at [132, 248] on label "for them" at bounding box center [337, 249] width 428 height 15
radio input "true"
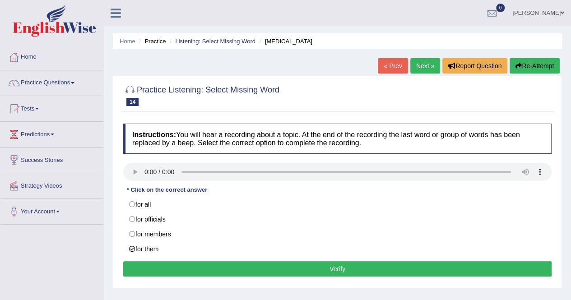
click at [329, 267] on button "Verify" at bounding box center [337, 268] width 428 height 15
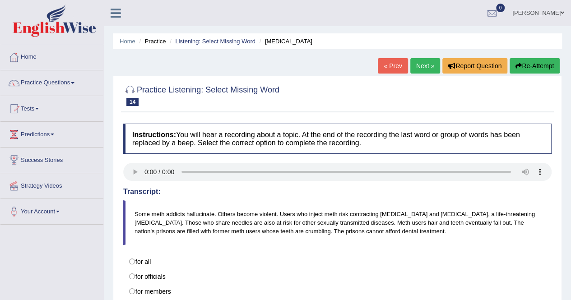
click at [423, 66] on link "Next »" at bounding box center [425, 65] width 30 height 15
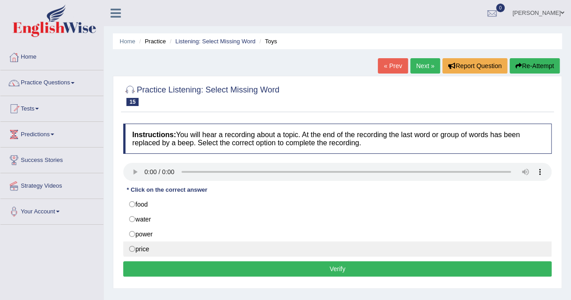
click at [130, 247] on label "price" at bounding box center [337, 249] width 428 height 15
radio input "true"
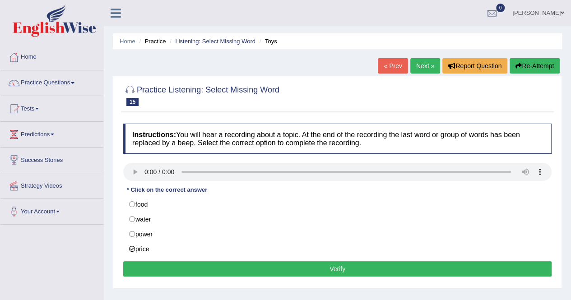
click at [341, 271] on button "Verify" at bounding box center [337, 268] width 428 height 15
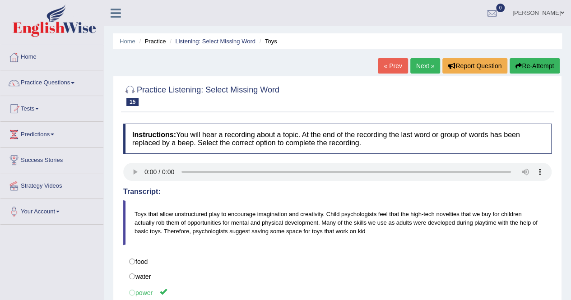
click at [422, 67] on link "Next »" at bounding box center [425, 65] width 30 height 15
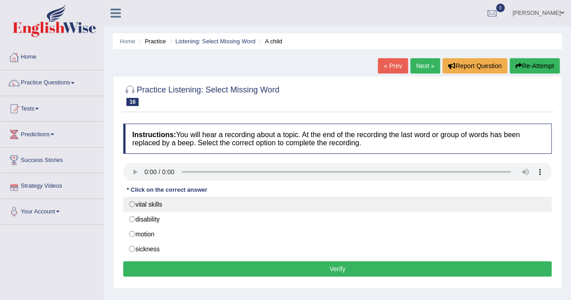
click at [139, 207] on label "vital skills" at bounding box center [337, 204] width 428 height 15
radio input "true"
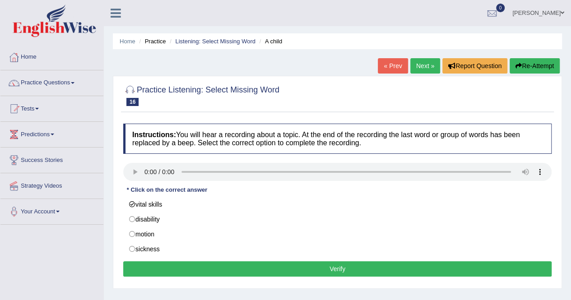
click at [325, 270] on button "Verify" at bounding box center [337, 268] width 428 height 15
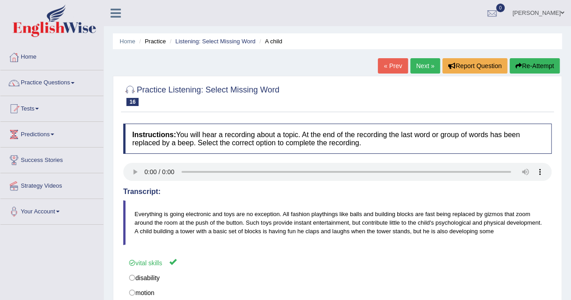
click at [428, 65] on link "Next »" at bounding box center [425, 65] width 30 height 15
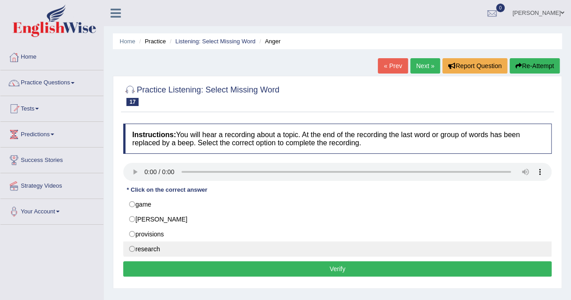
click at [135, 248] on label "research" at bounding box center [337, 249] width 428 height 15
radio input "true"
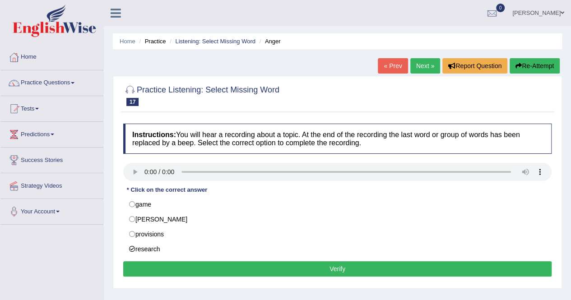
click at [314, 267] on button "Verify" at bounding box center [337, 268] width 428 height 15
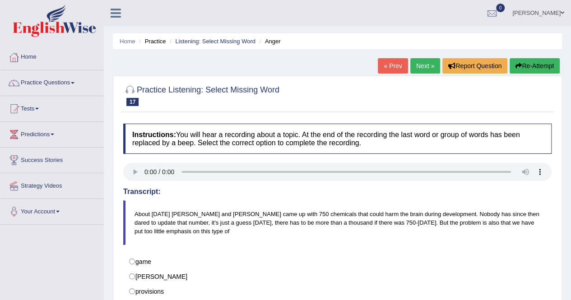
click at [426, 64] on link "Next »" at bounding box center [425, 65] width 30 height 15
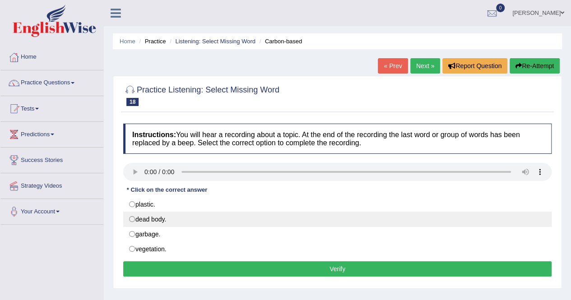
click at [133, 220] on label "dead body." at bounding box center [337, 219] width 428 height 15
radio input "true"
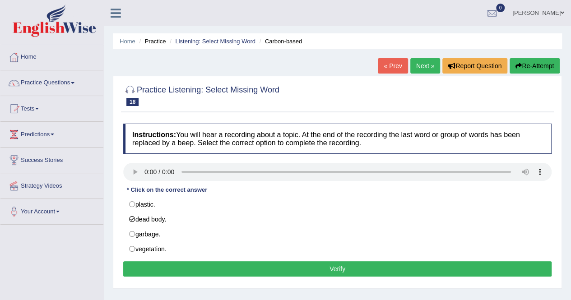
click at [313, 269] on button "Verify" at bounding box center [337, 268] width 428 height 15
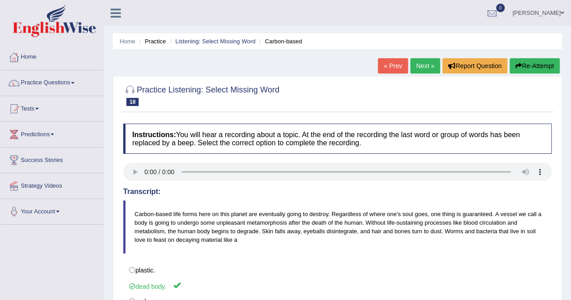
click at [424, 65] on link "Next »" at bounding box center [425, 65] width 30 height 15
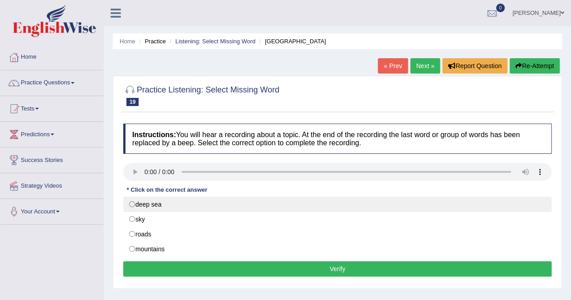
click at [138, 205] on label "deep sea" at bounding box center [337, 204] width 428 height 15
radio input "true"
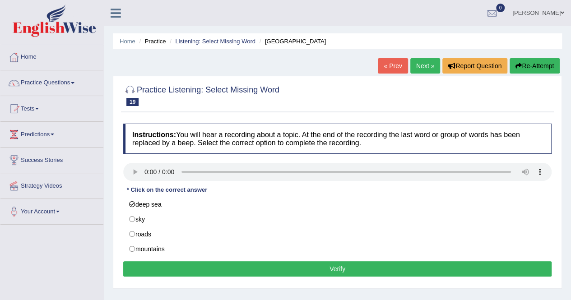
click at [332, 269] on button "Verify" at bounding box center [337, 268] width 428 height 15
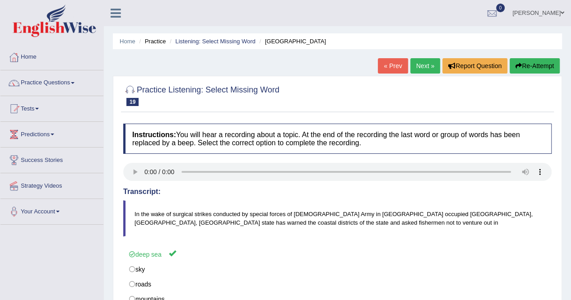
click at [427, 62] on link "Next »" at bounding box center [425, 65] width 30 height 15
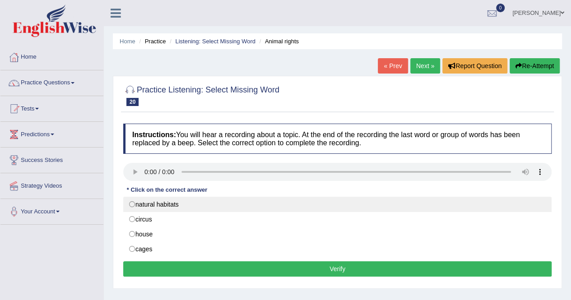
click at [130, 203] on label "natural habitats" at bounding box center [337, 204] width 428 height 15
radio input "true"
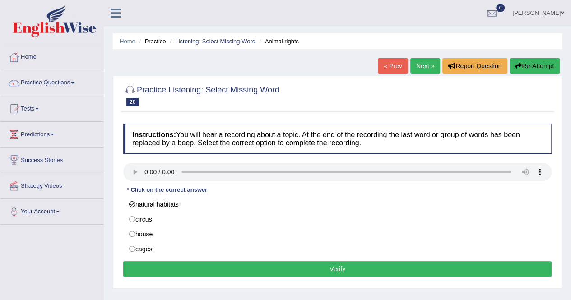
click at [338, 270] on button "Verify" at bounding box center [337, 268] width 428 height 15
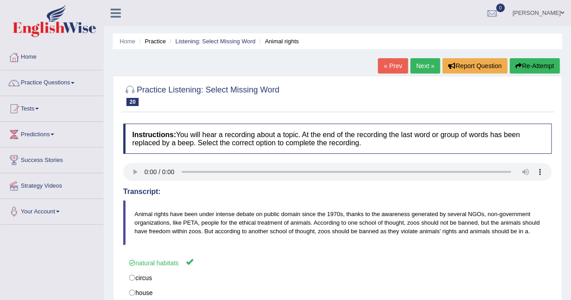
click at [422, 67] on link "Next »" at bounding box center [425, 65] width 30 height 15
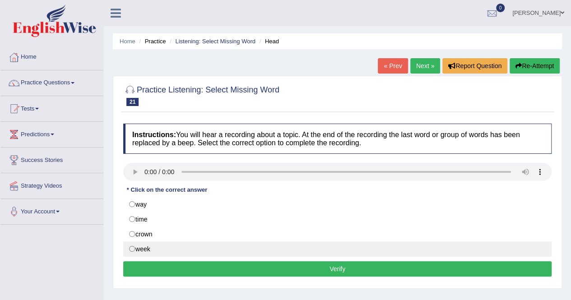
click at [134, 247] on label "week" at bounding box center [337, 249] width 428 height 15
radio input "true"
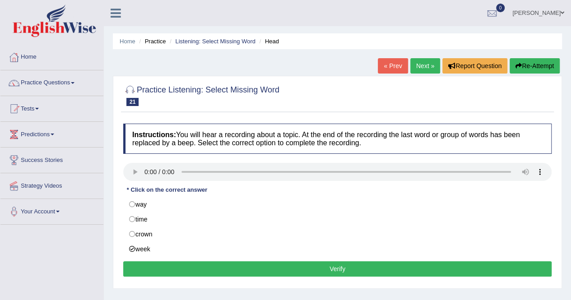
click at [295, 270] on button "Verify" at bounding box center [337, 268] width 428 height 15
